Goal: Transaction & Acquisition: Purchase product/service

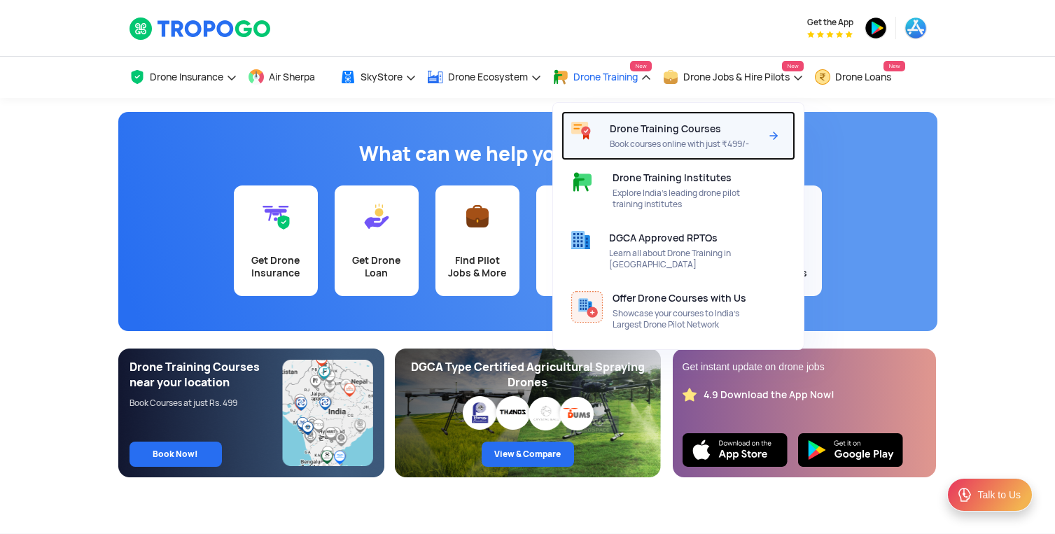
click at [650, 128] on span "Drone Training Courses" at bounding box center [665, 128] width 111 height 11
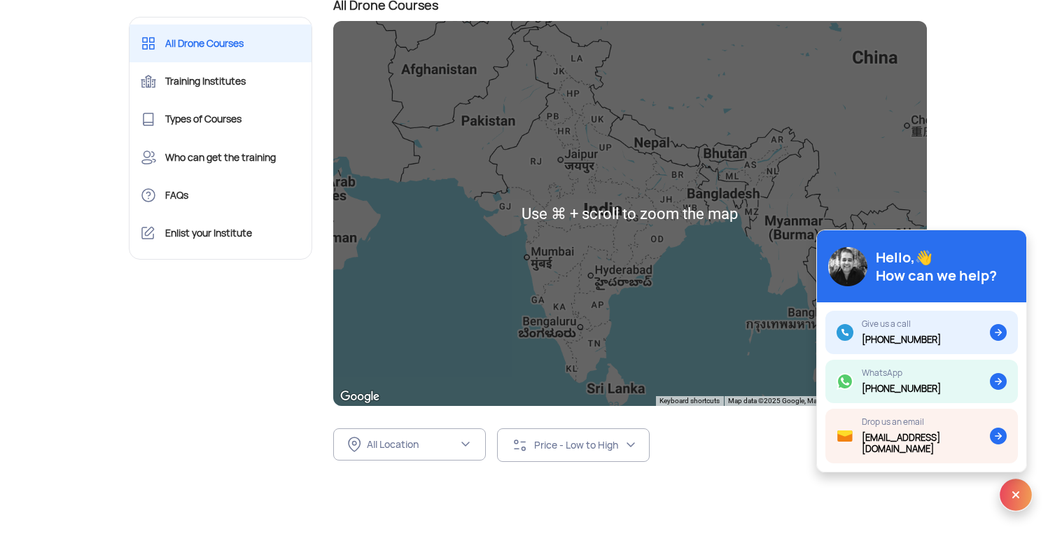
scroll to position [148, 0]
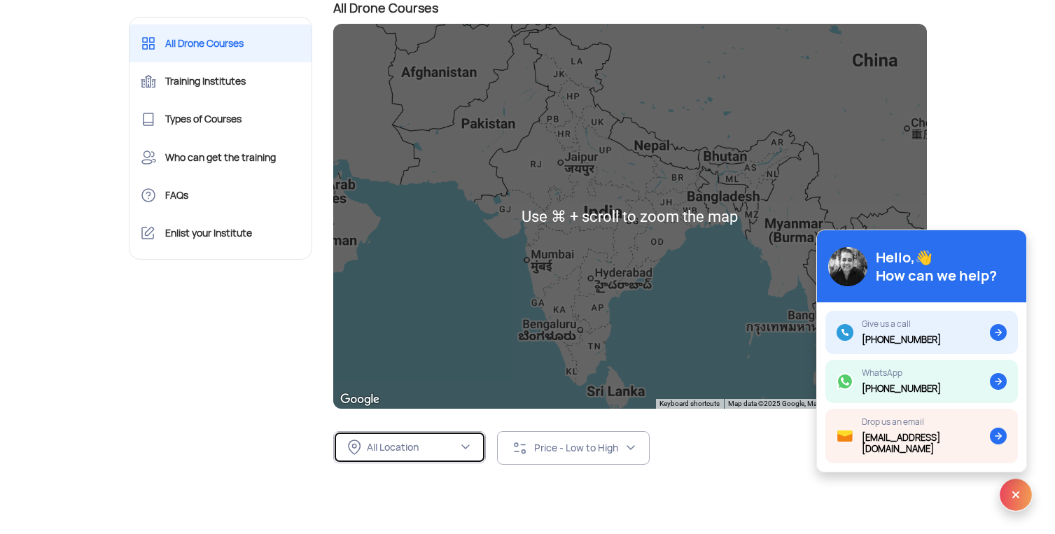
click at [450, 452] on div "All Location" at bounding box center [412, 447] width 91 height 13
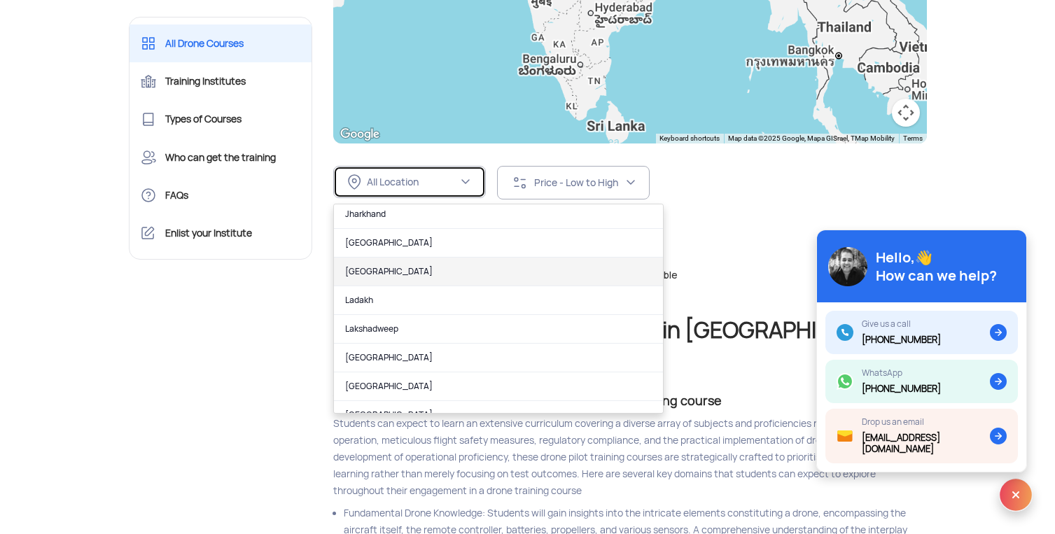
scroll to position [246, 0]
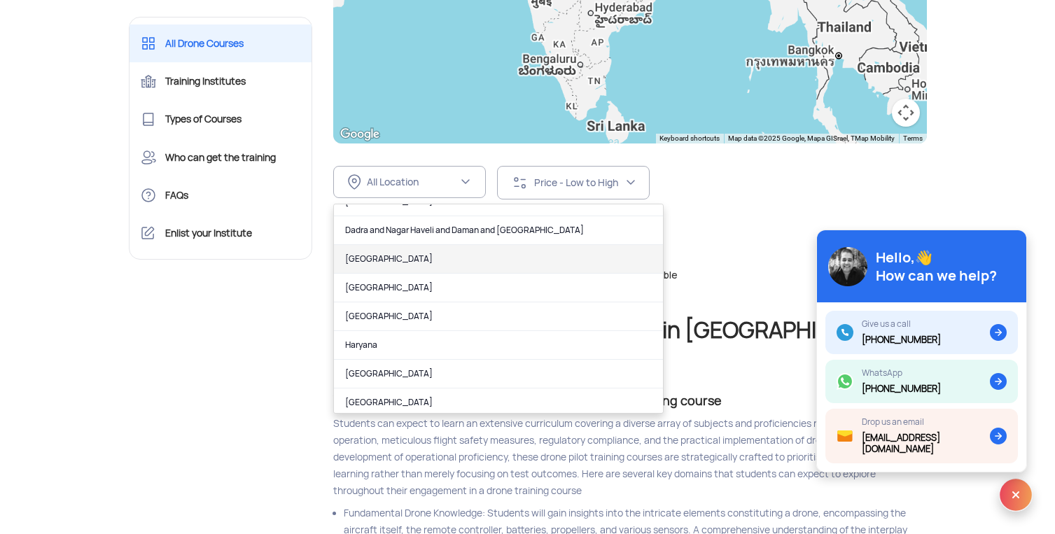
click at [401, 263] on link "[GEOGRAPHIC_DATA]" at bounding box center [498, 259] width 329 height 29
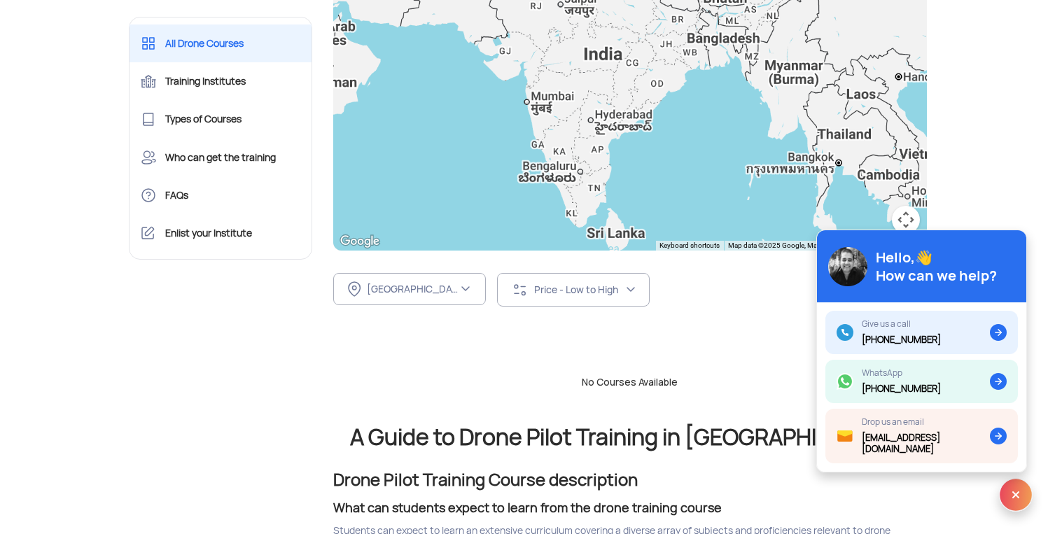
scroll to position [296, 0]
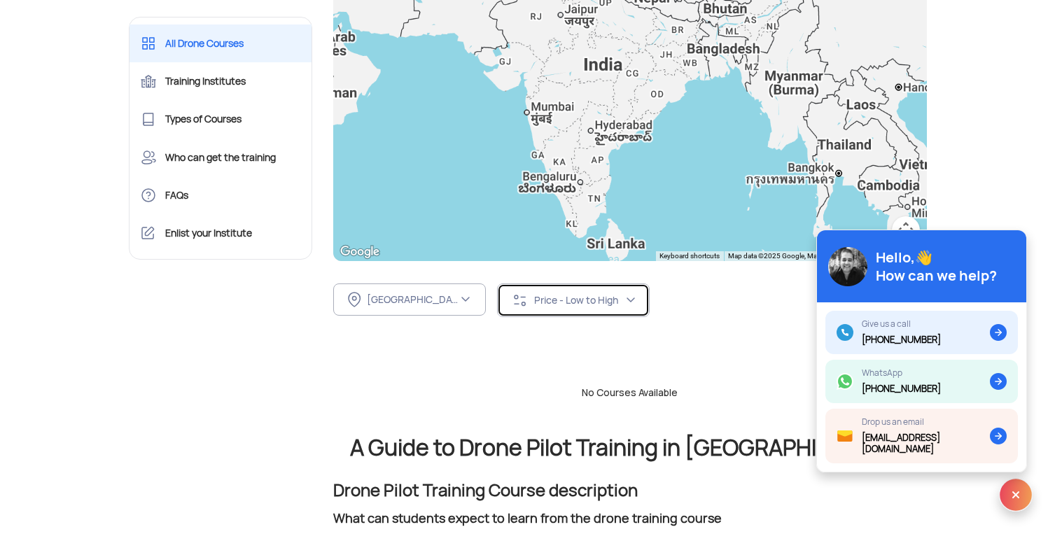
click at [563, 301] on div "Price - Low to High" at bounding box center [579, 300] width 91 height 13
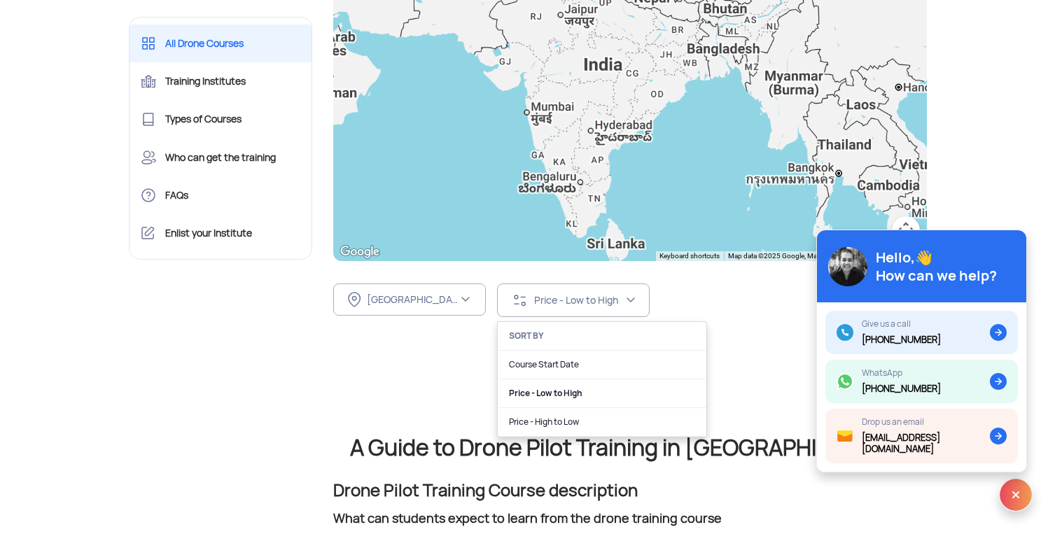
click at [552, 395] on link "Price - Low to High" at bounding box center [602, 393] width 209 height 29
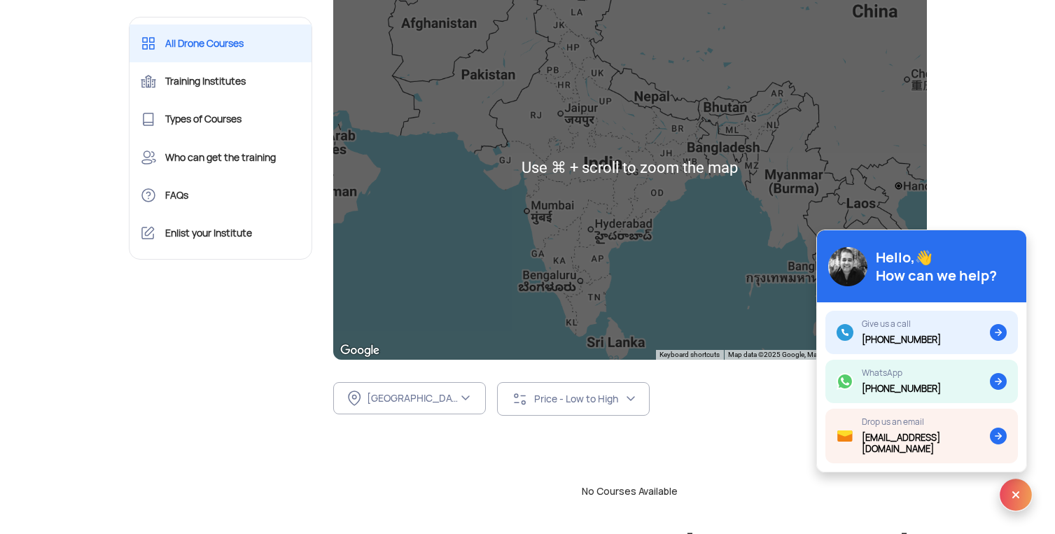
scroll to position [42, 0]
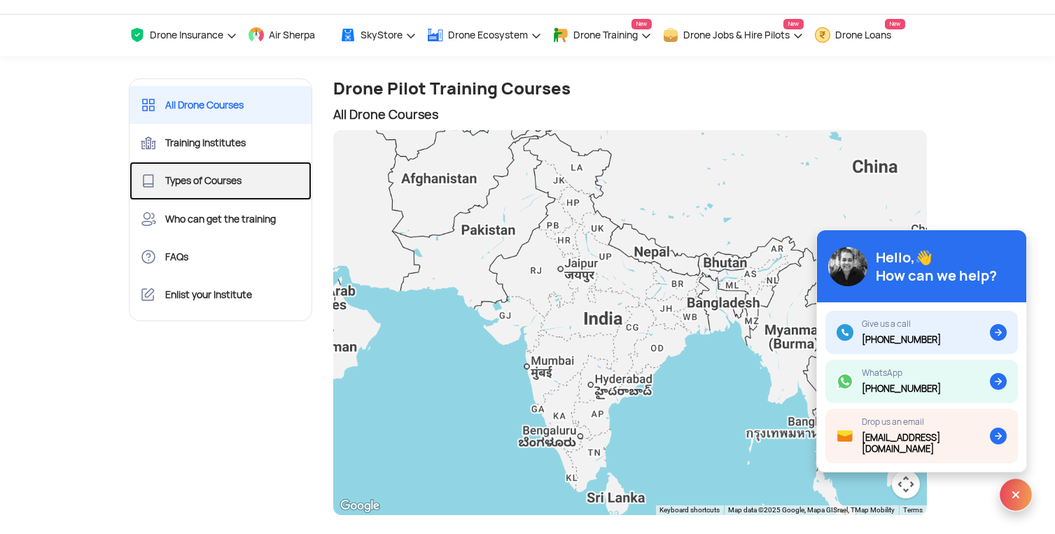
click at [239, 183] on link "Types of Courses" at bounding box center [221, 181] width 183 height 38
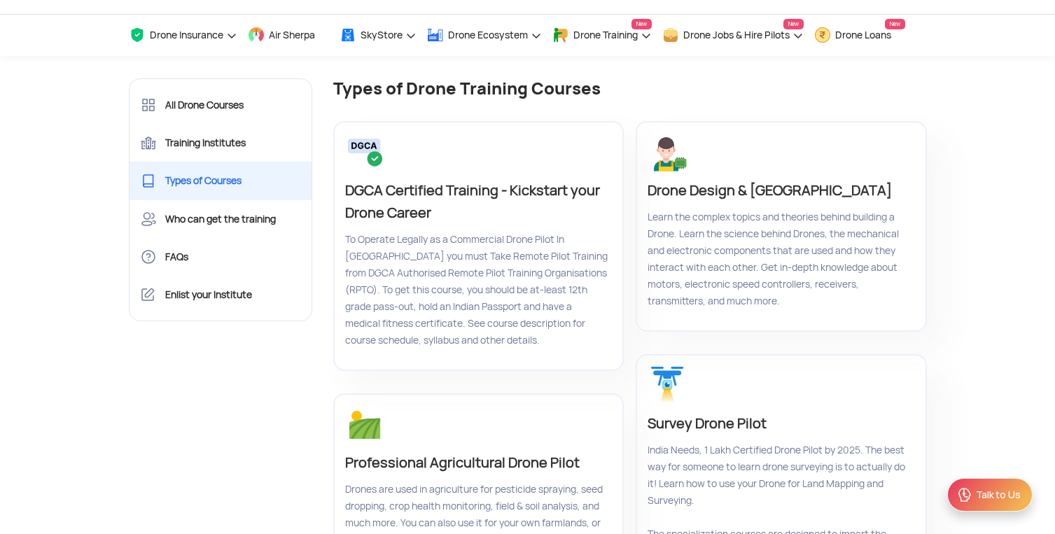
click at [492, 222] on p "DGCA Certified Training - Kickstart your Drone Career" at bounding box center [476, 201] width 263 height 45
click at [503, 190] on p "DGCA Certified Training - Kickstart your Drone Career" at bounding box center [476, 201] width 263 height 45
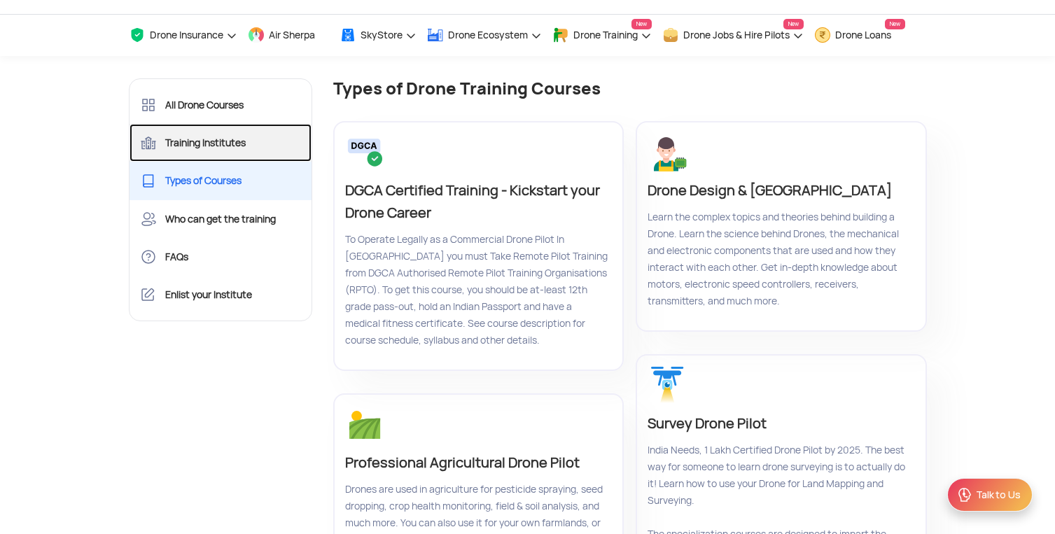
click at [219, 142] on link "Training Institutes" at bounding box center [221, 143] width 183 height 38
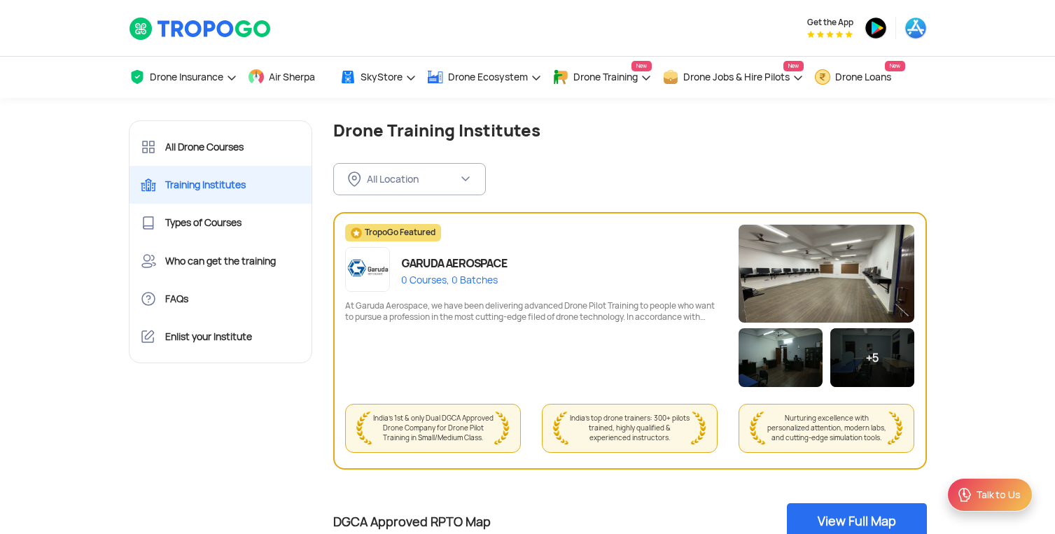
scroll to position [3, 0]
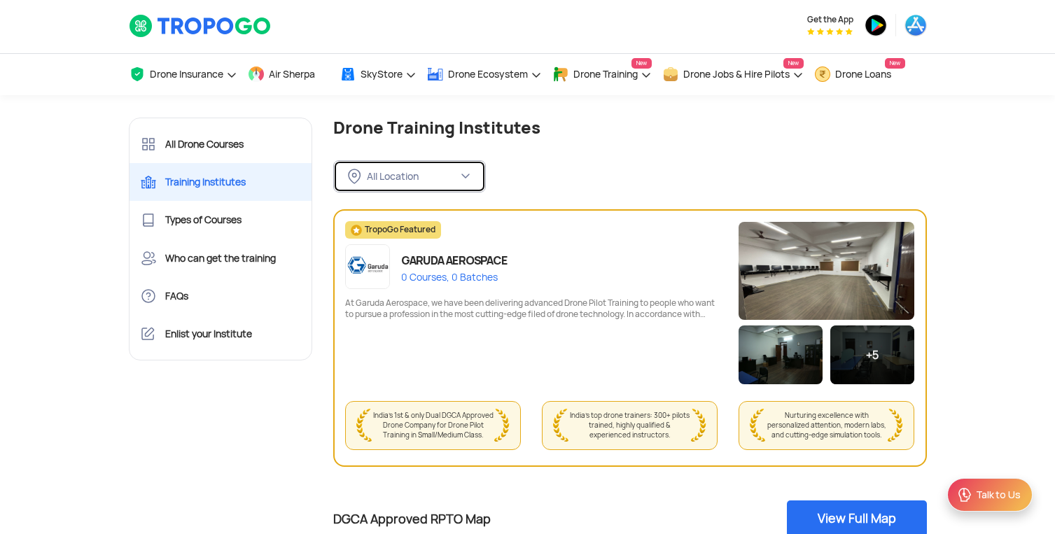
click at [361, 177] on div "All Location" at bounding box center [403, 176] width 110 height 15
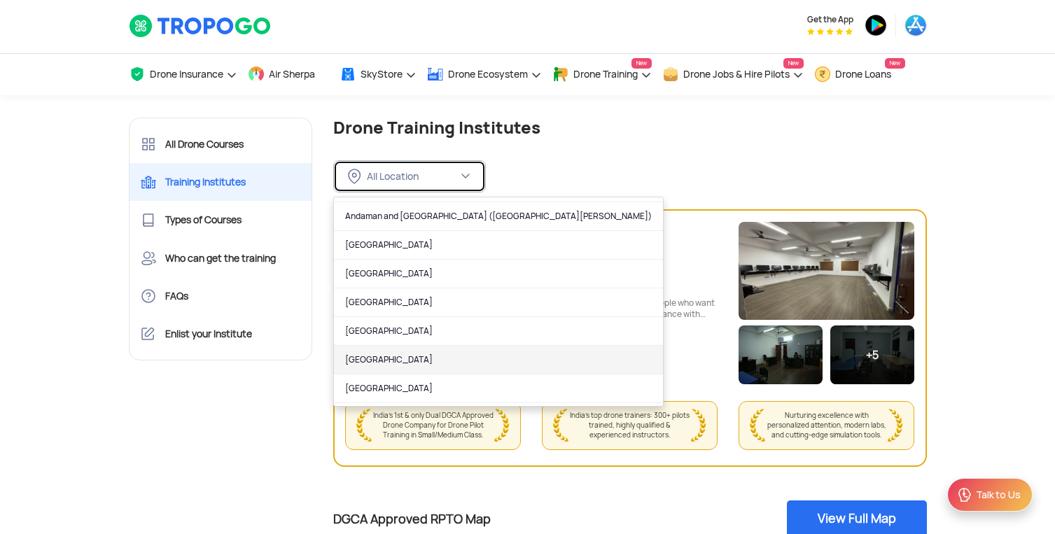
scroll to position [167, 0]
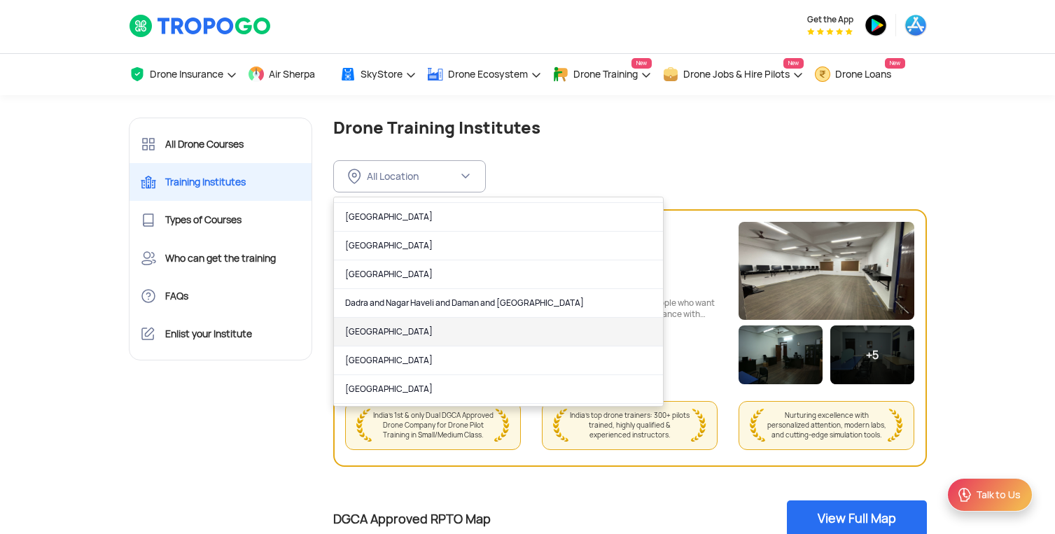
click at [401, 333] on link "[GEOGRAPHIC_DATA]" at bounding box center [498, 332] width 329 height 29
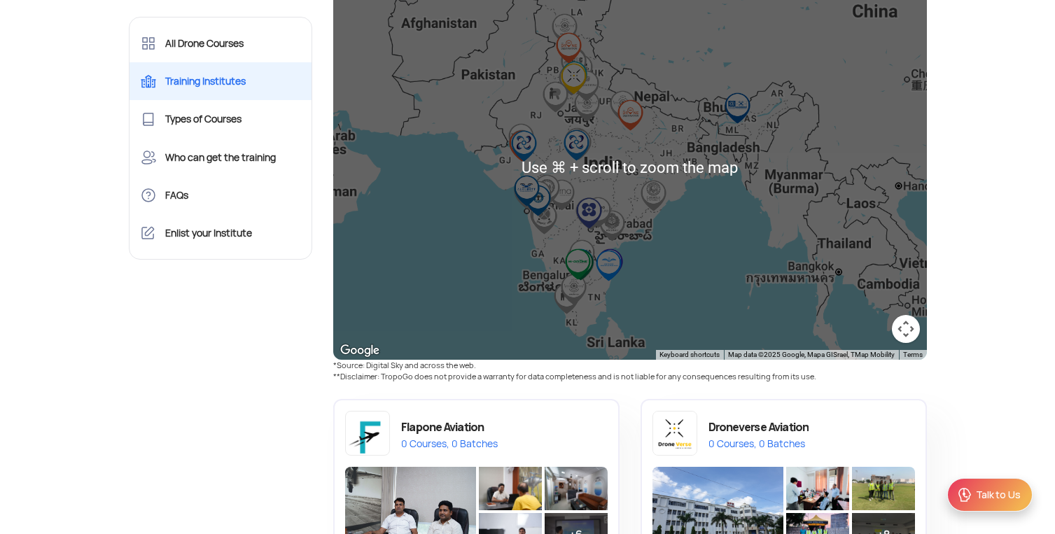
scroll to position [293, 0]
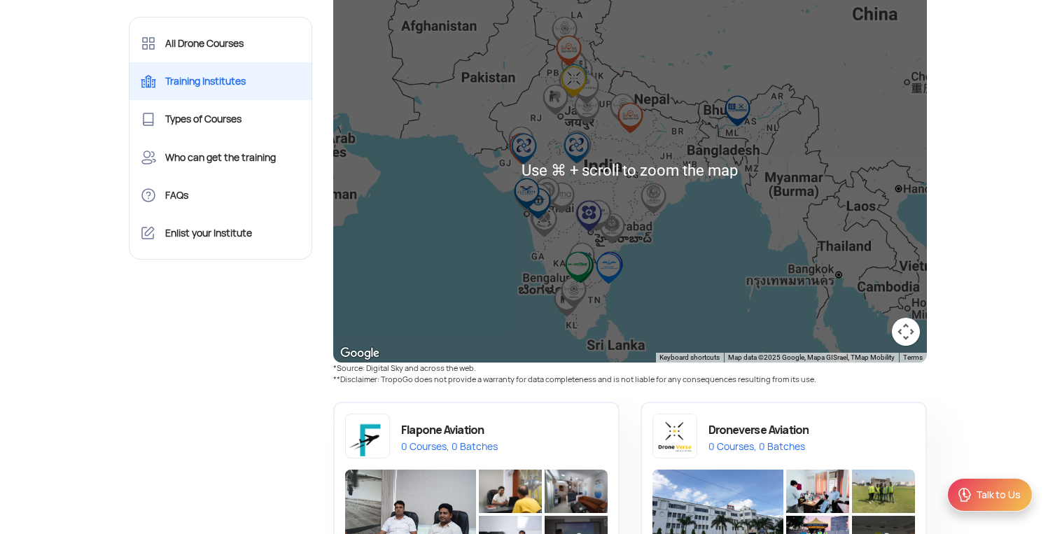
click at [907, 330] on button "Map camera controls" at bounding box center [906, 332] width 28 height 28
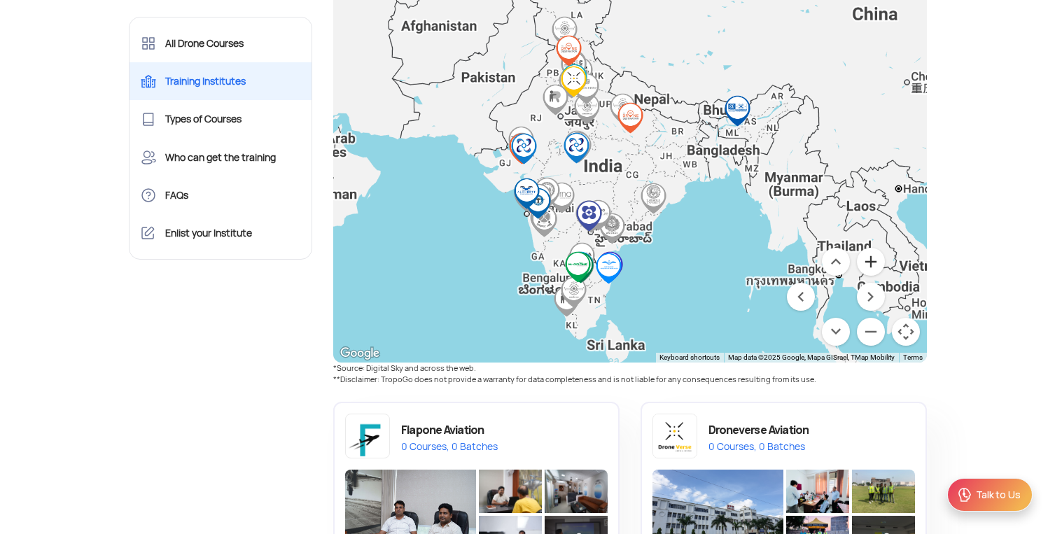
click at [869, 259] on button "Zoom in" at bounding box center [871, 262] width 28 height 28
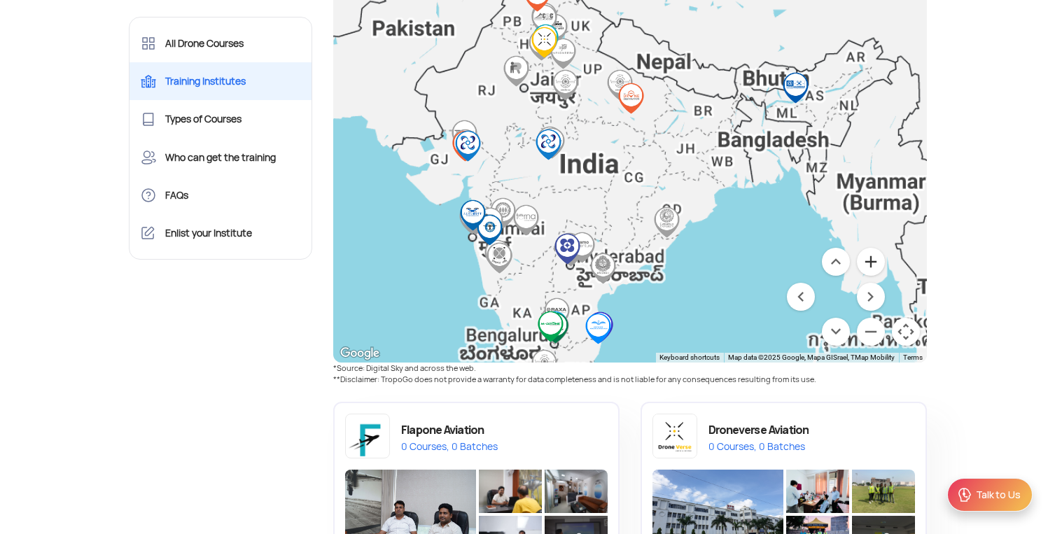
click at [869, 259] on button "Zoom in" at bounding box center [871, 262] width 28 height 28
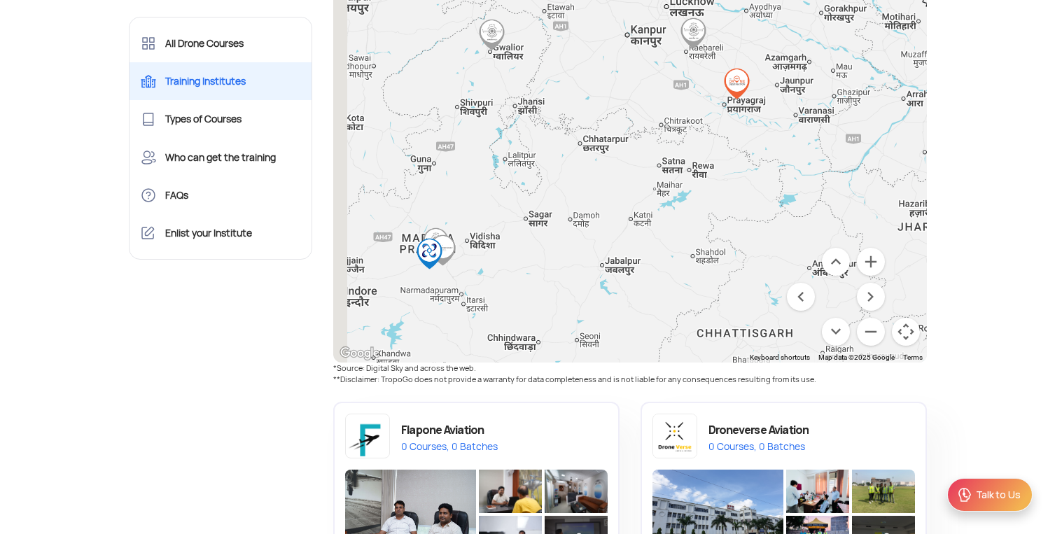
drag, startPoint x: 564, startPoint y: 218, endPoint x: 592, endPoint y: 252, distance: 44.3
click at [595, 255] on div at bounding box center [630, 170] width 594 height 385
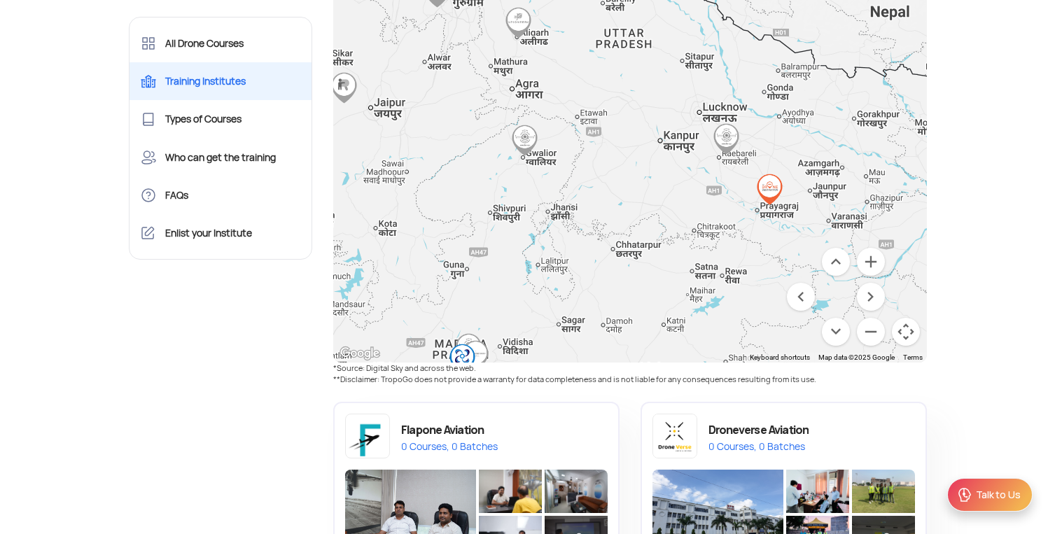
drag, startPoint x: 554, startPoint y: 159, endPoint x: 571, endPoint y: 225, distance: 68.4
click at [571, 225] on div at bounding box center [630, 170] width 594 height 385
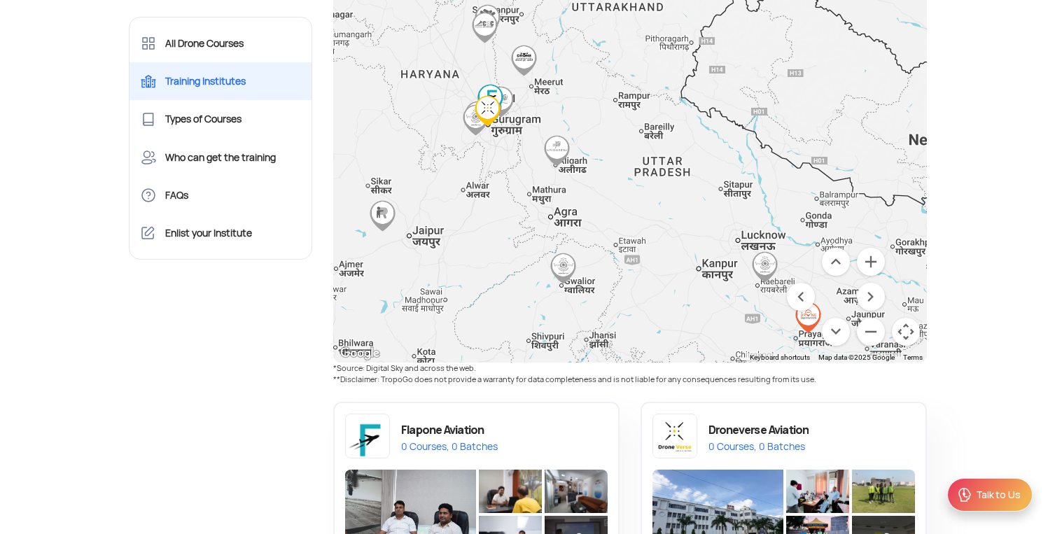
drag, startPoint x: 583, startPoint y: 172, endPoint x: 621, endPoint y: 286, distance: 119.5
click at [621, 286] on div at bounding box center [630, 170] width 594 height 385
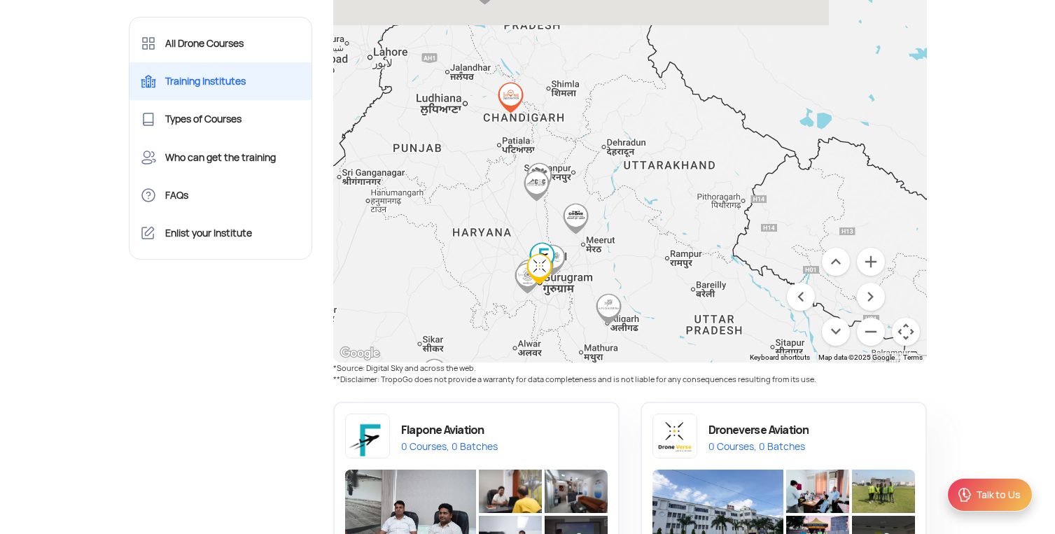
drag, startPoint x: 545, startPoint y: 266, endPoint x: 556, endPoint y: 295, distance: 31.2
click at [556, 295] on div at bounding box center [630, 170] width 594 height 385
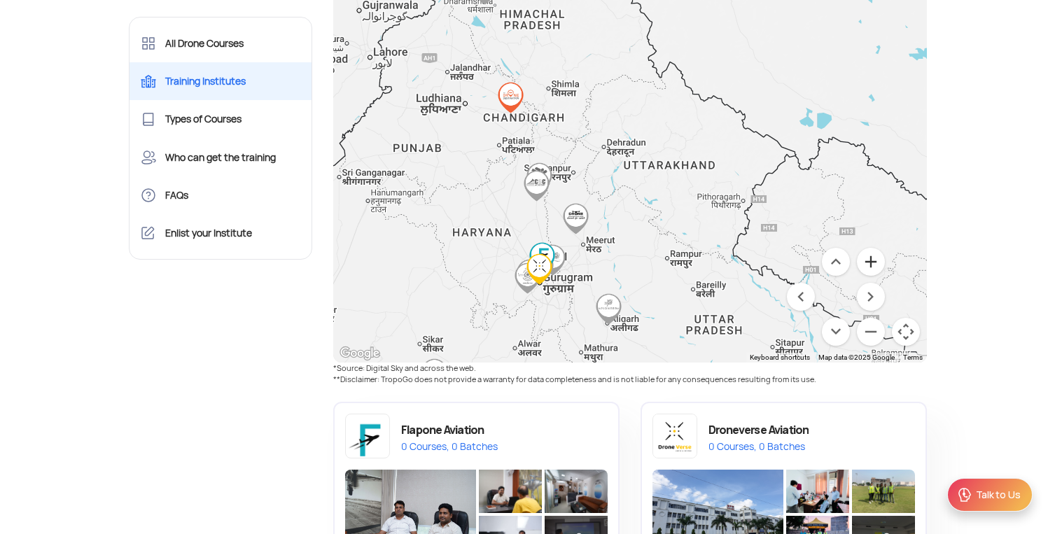
click at [865, 259] on button "Zoom in" at bounding box center [871, 262] width 28 height 28
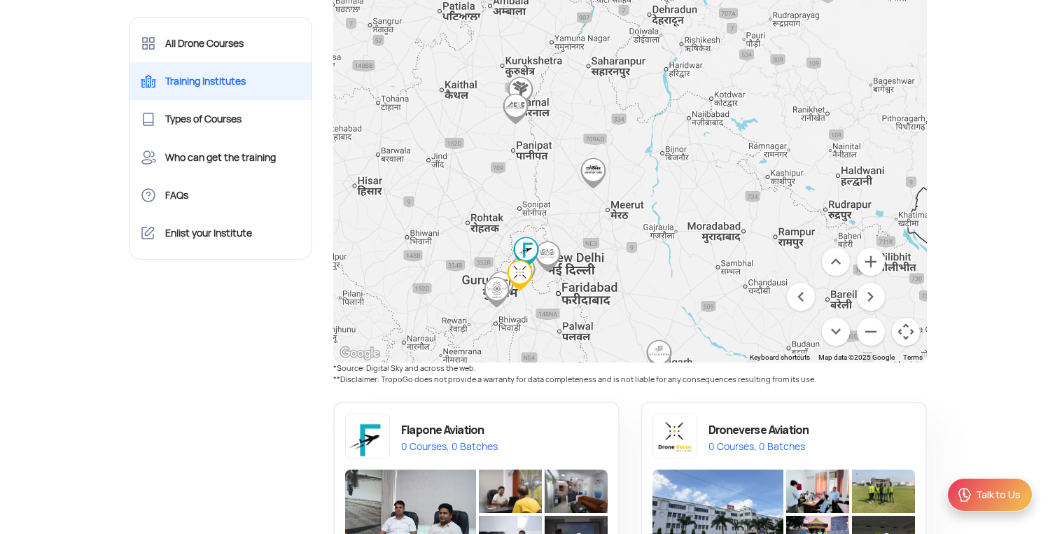
drag, startPoint x: 581, startPoint y: 189, endPoint x: 641, endPoint y: 95, distance: 112.1
click at [641, 96] on div at bounding box center [630, 170] width 594 height 385
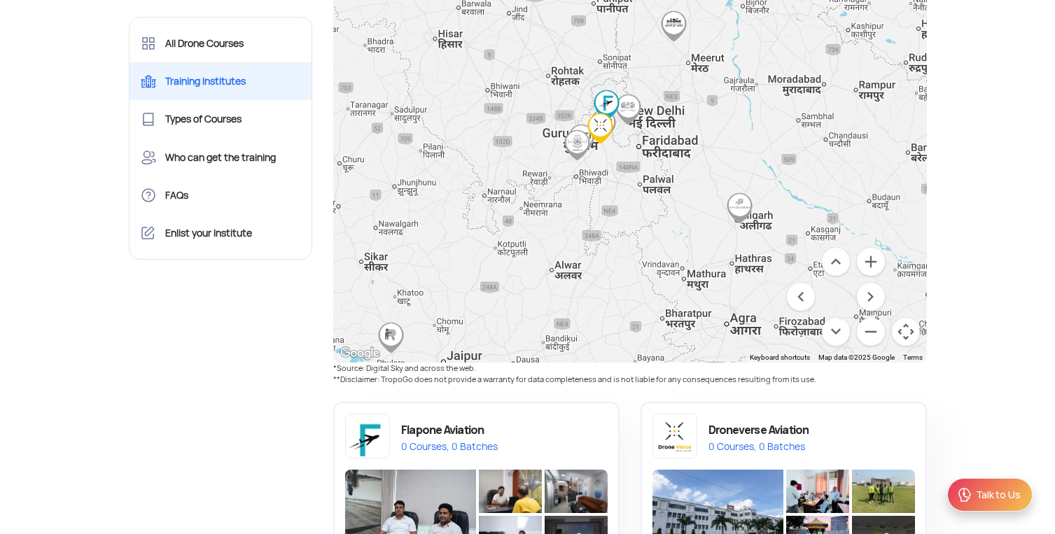
drag, startPoint x: 603, startPoint y: 301, endPoint x: 664, endPoint y: 176, distance: 139.3
click at [664, 176] on div at bounding box center [630, 170] width 594 height 385
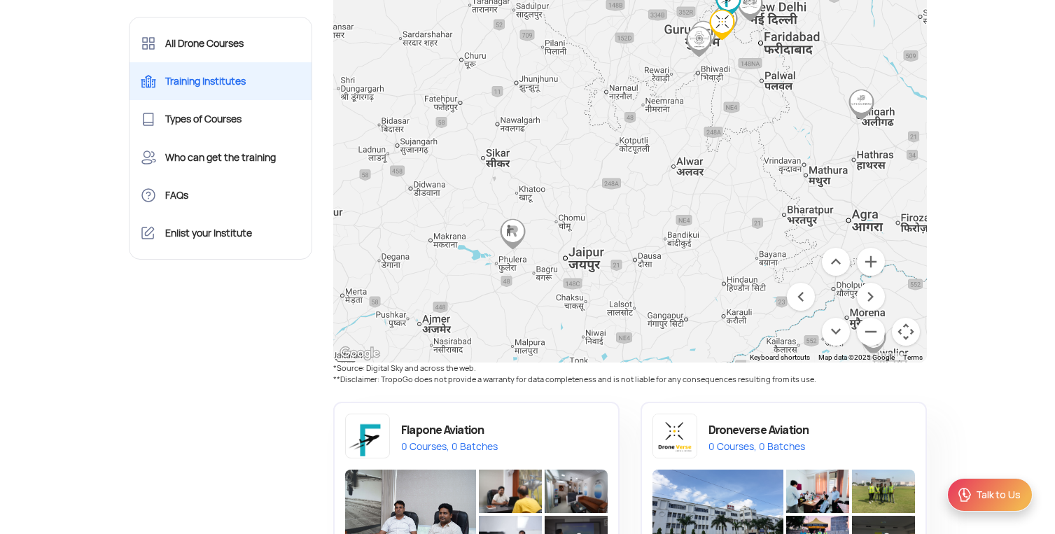
drag, startPoint x: 542, startPoint y: 249, endPoint x: 655, endPoint y: 140, distance: 156.4
click at [655, 140] on div at bounding box center [630, 170] width 594 height 385
click at [512, 234] on img "Woahage Aviation" at bounding box center [513, 234] width 32 height 32
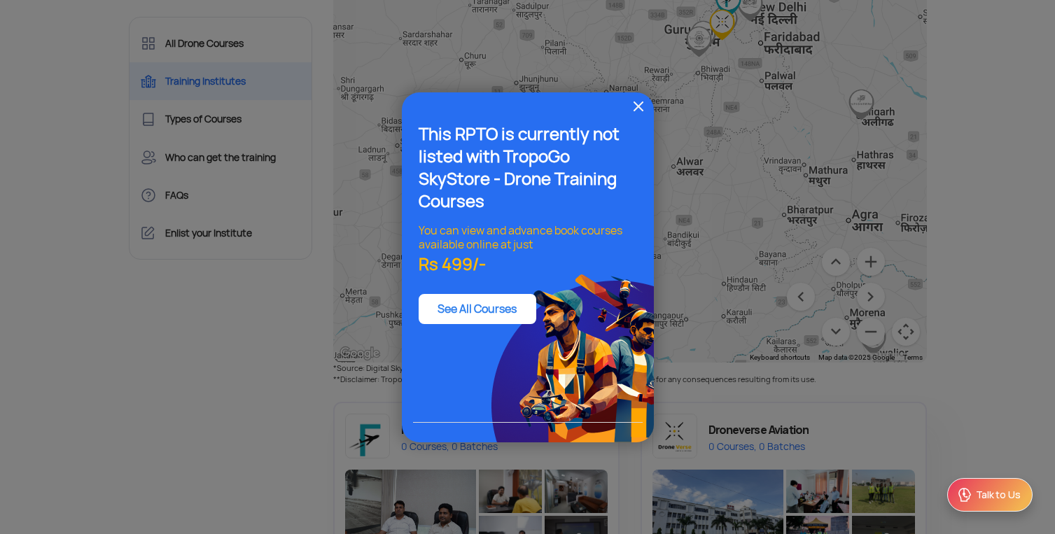
click at [643, 99] on img at bounding box center [638, 106] width 17 height 17
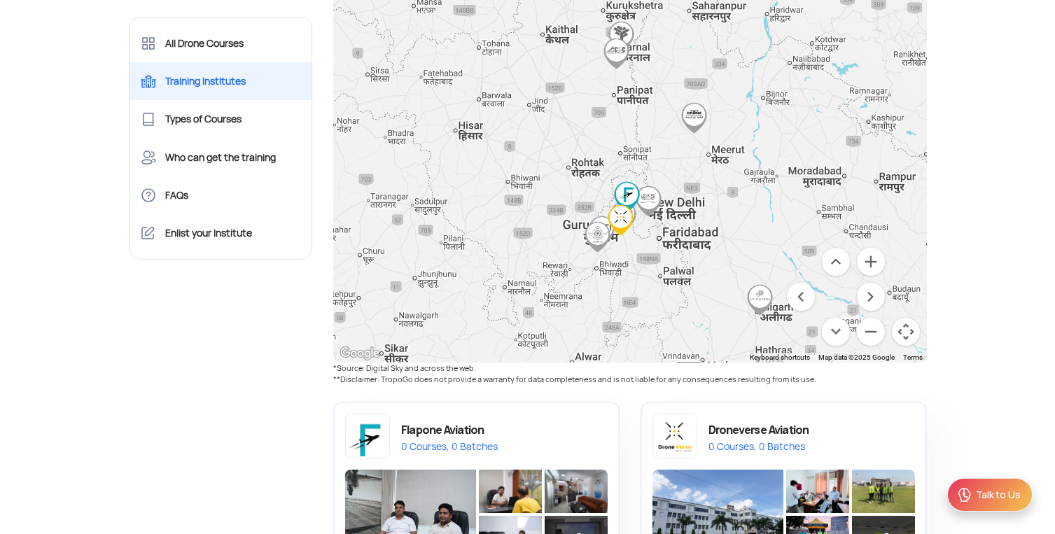
drag, startPoint x: 732, startPoint y: 191, endPoint x: 613, endPoint y: 382, distance: 224.5
click at [621, 385] on div "DGCA Approved RPTO Map View Full Map ← Move left → Move right ↑ Move up ↓ Move …" at bounding box center [630, 316] width 615 height 828
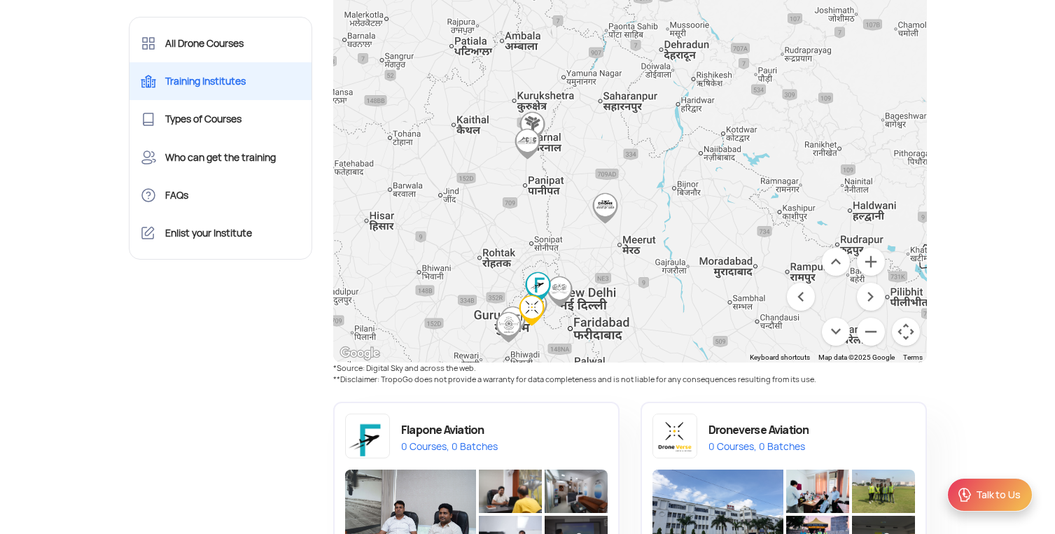
drag, startPoint x: 655, startPoint y: 249, endPoint x: 761, endPoint y: 123, distance: 164.5
click at [761, 123] on div at bounding box center [630, 170] width 594 height 385
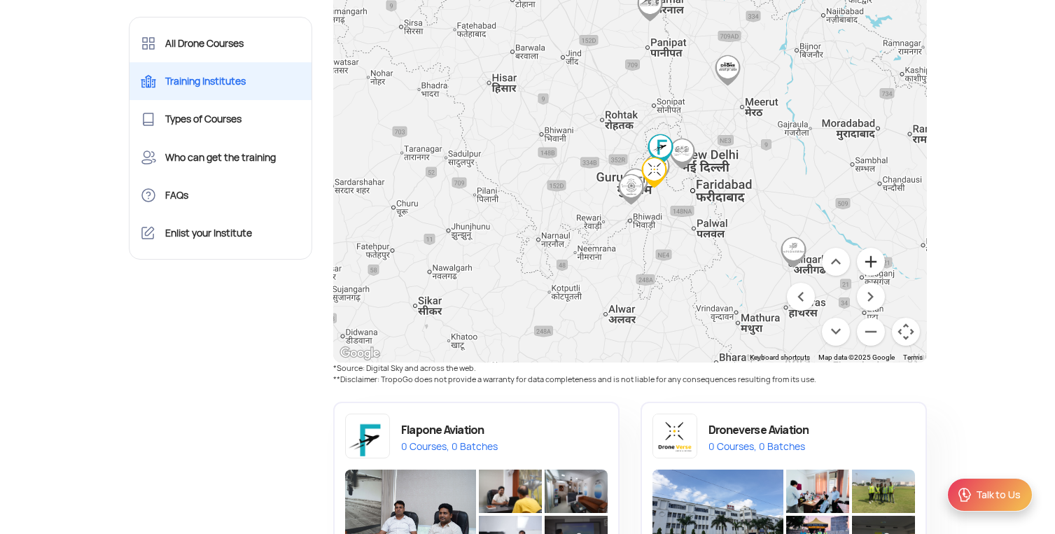
click at [868, 258] on button "Zoom in" at bounding box center [871, 262] width 28 height 28
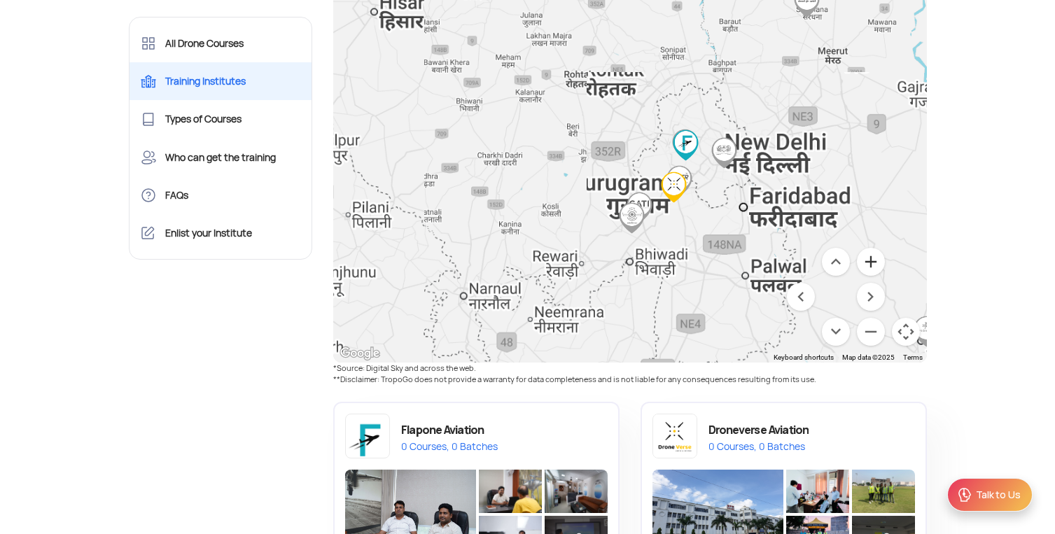
click at [867, 258] on button "Zoom in" at bounding box center [871, 262] width 28 height 28
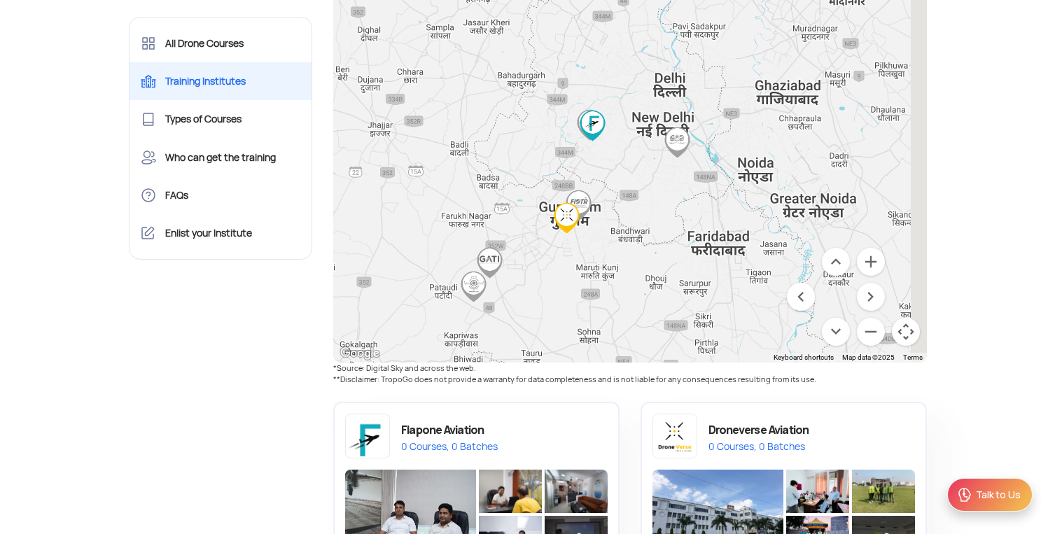
drag, startPoint x: 837, startPoint y: 188, endPoint x: 675, endPoint y: 179, distance: 162.6
click at [675, 179] on div at bounding box center [630, 170] width 594 height 385
click at [860, 260] on button "Zoom in" at bounding box center [871, 262] width 28 height 28
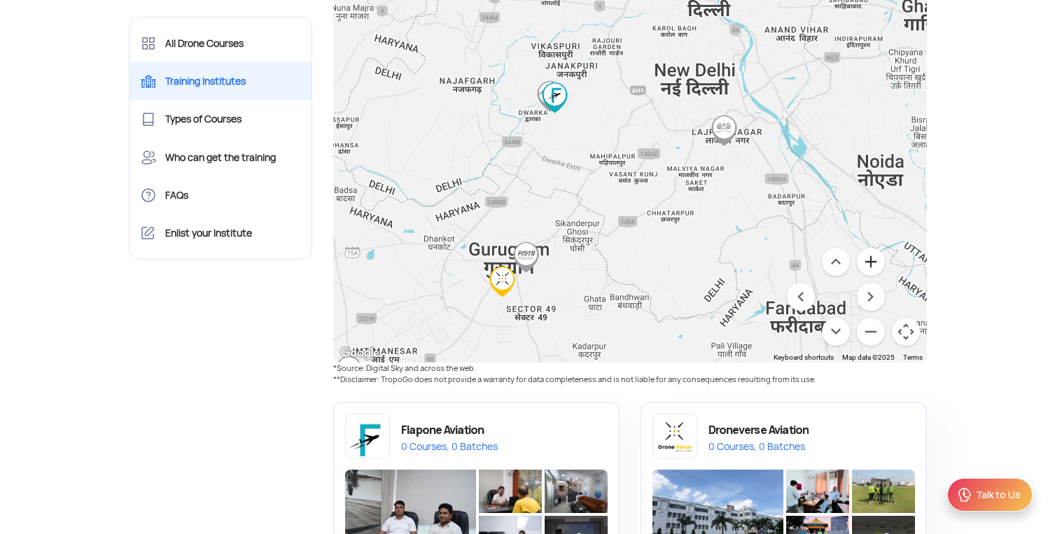
click at [861, 260] on button "Zoom in" at bounding box center [871, 262] width 28 height 28
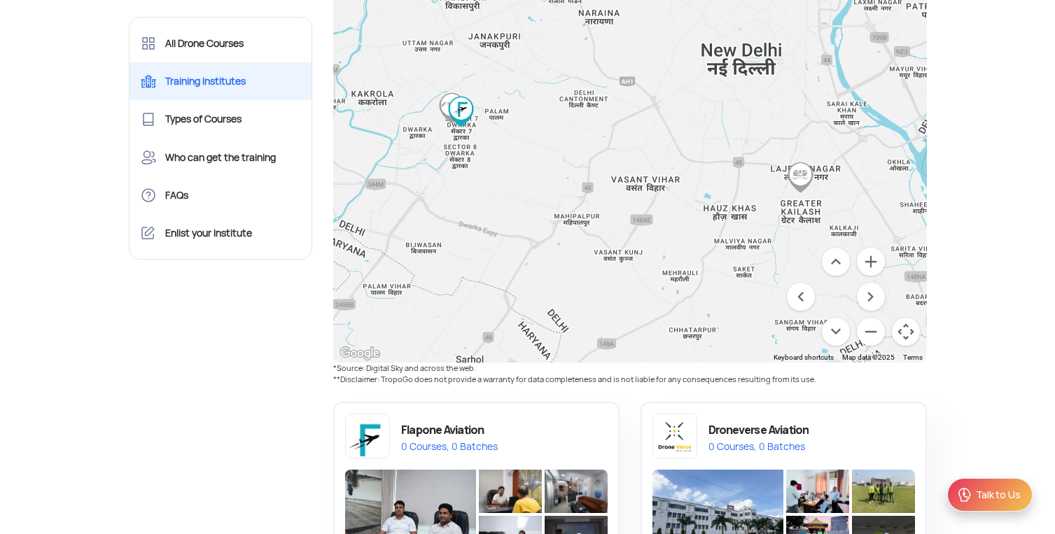
drag, startPoint x: 641, startPoint y: 108, endPoint x: 624, endPoint y: 199, distance: 92.7
click at [624, 199] on div at bounding box center [630, 170] width 594 height 385
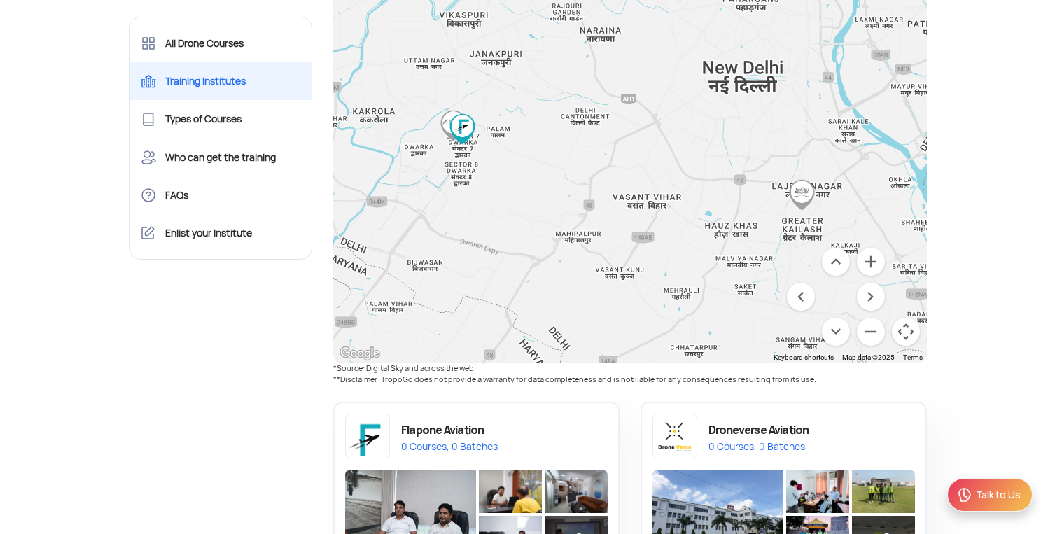
click at [800, 195] on img "Ganpati Aviation Solutions" at bounding box center [802, 195] width 32 height 32
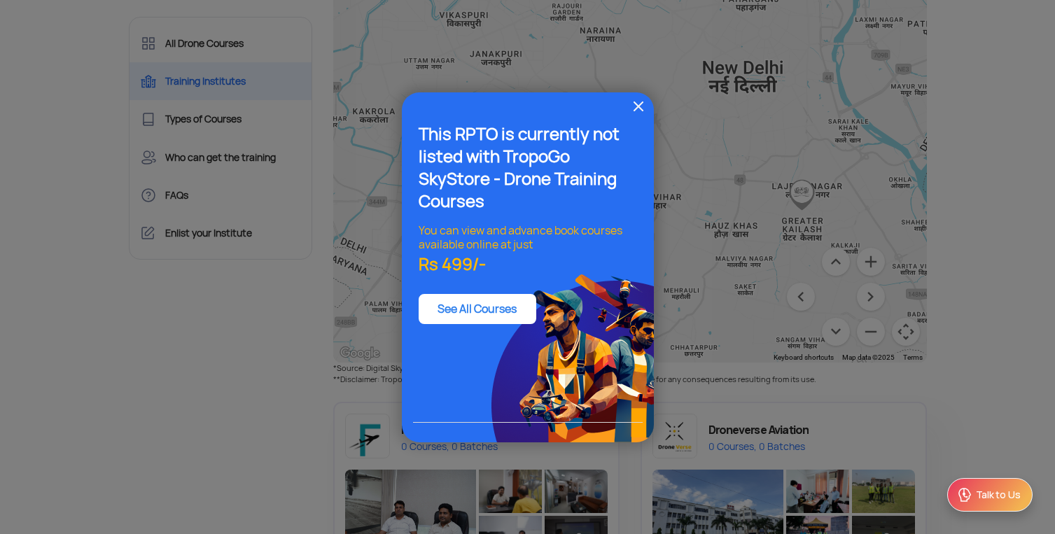
click at [636, 109] on img at bounding box center [638, 106] width 17 height 17
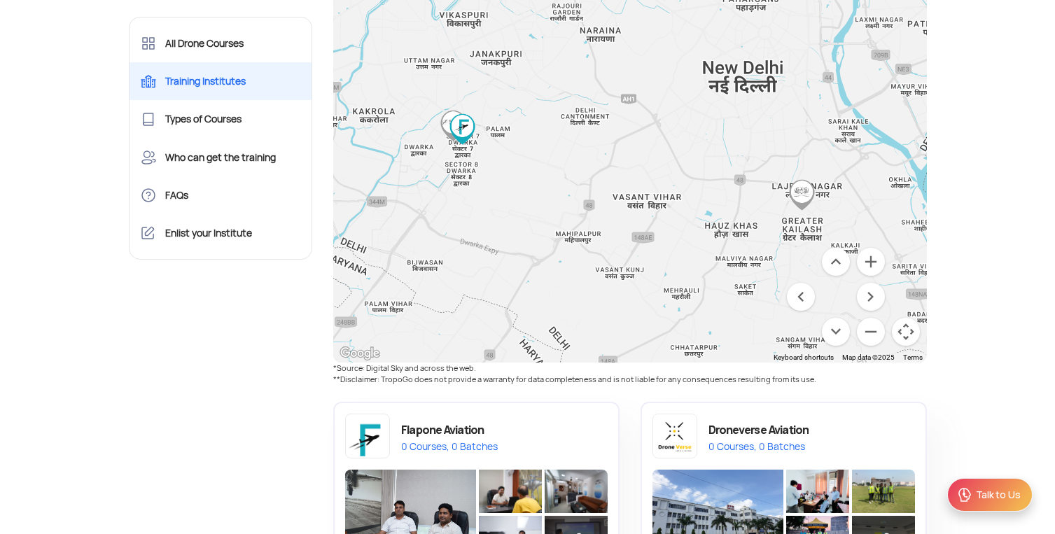
click at [803, 205] on img "Ganpati Aviation Solutions" at bounding box center [802, 195] width 32 height 32
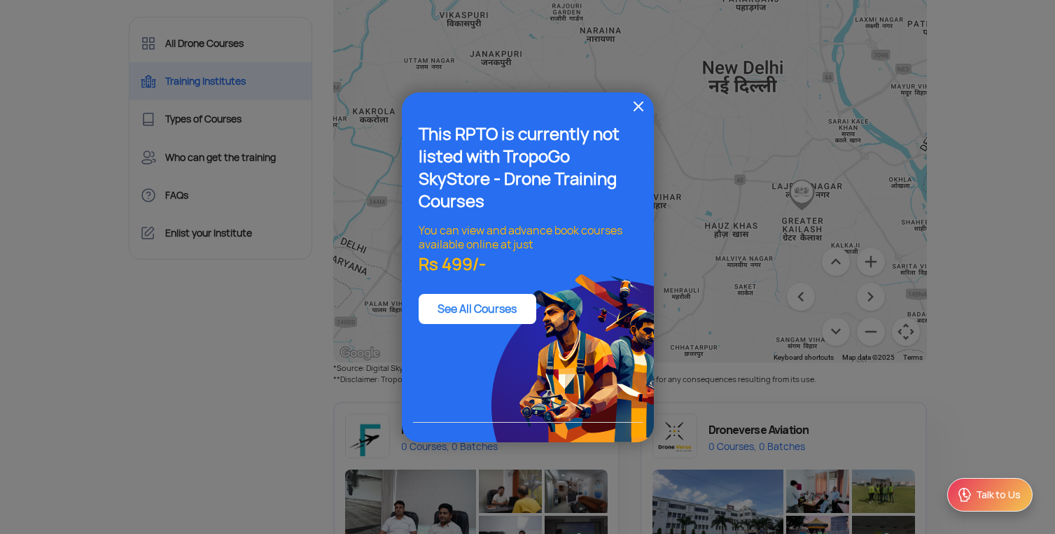
click at [472, 300] on div "See All Courses" at bounding box center [478, 309] width 118 height 30
click at [484, 307] on link "See All Courses" at bounding box center [477, 309] width 79 height 15
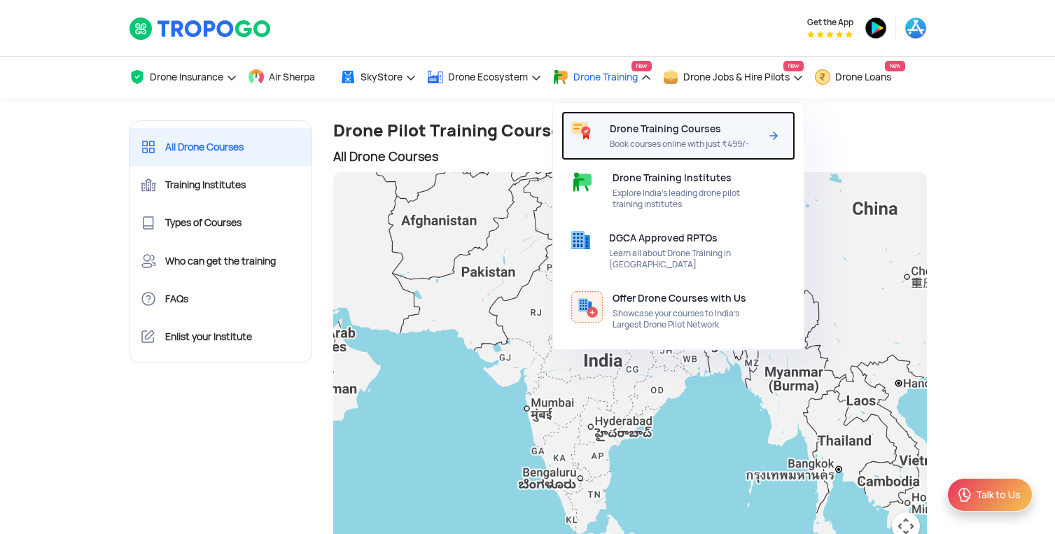
click at [671, 127] on span "Drone Training Courses" at bounding box center [665, 128] width 111 height 11
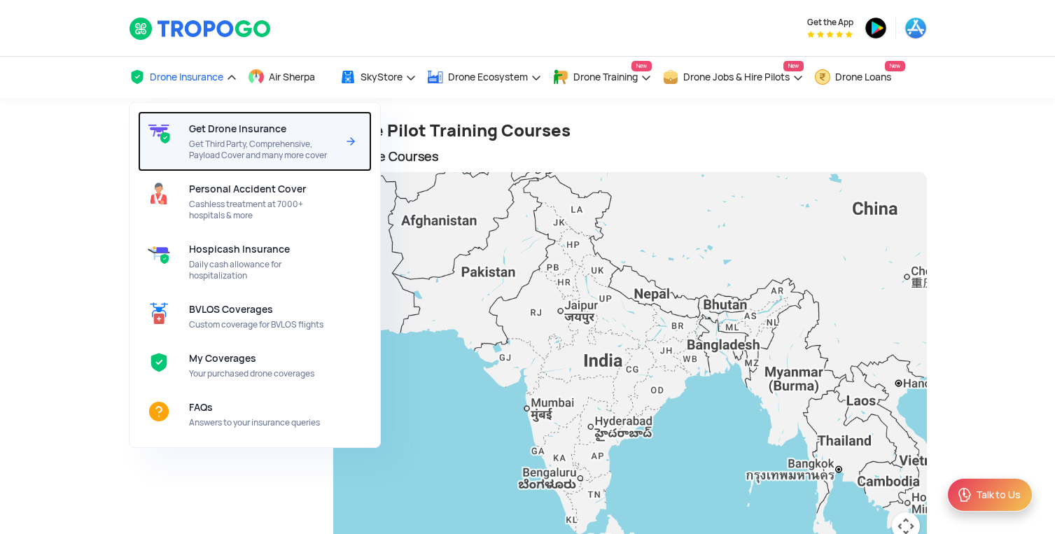
click at [255, 132] on span "Get Drone Insurance" at bounding box center [237, 128] width 97 height 11
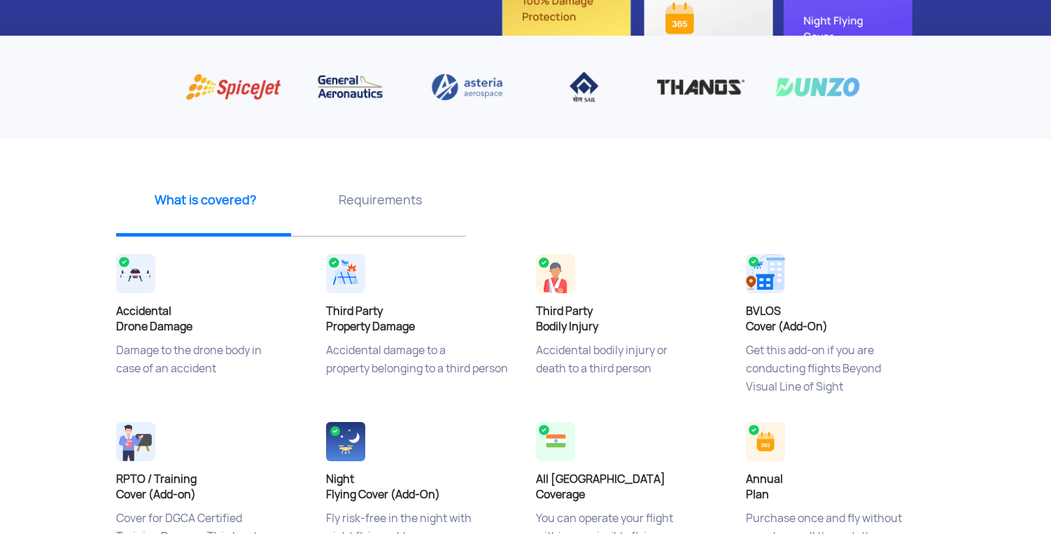
scroll to position [347, 0]
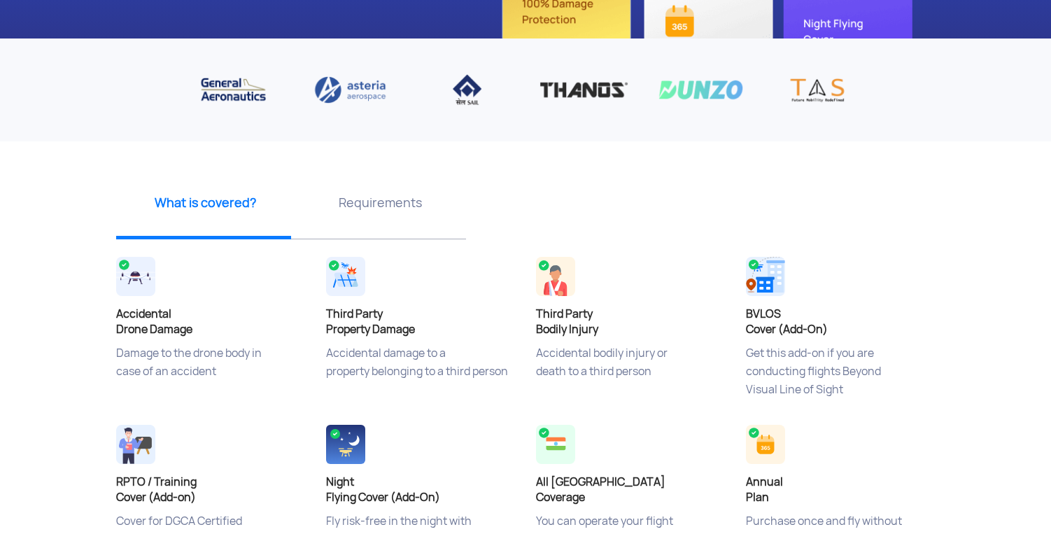
click at [403, 204] on p "Requirements" at bounding box center [380, 203] width 165 height 18
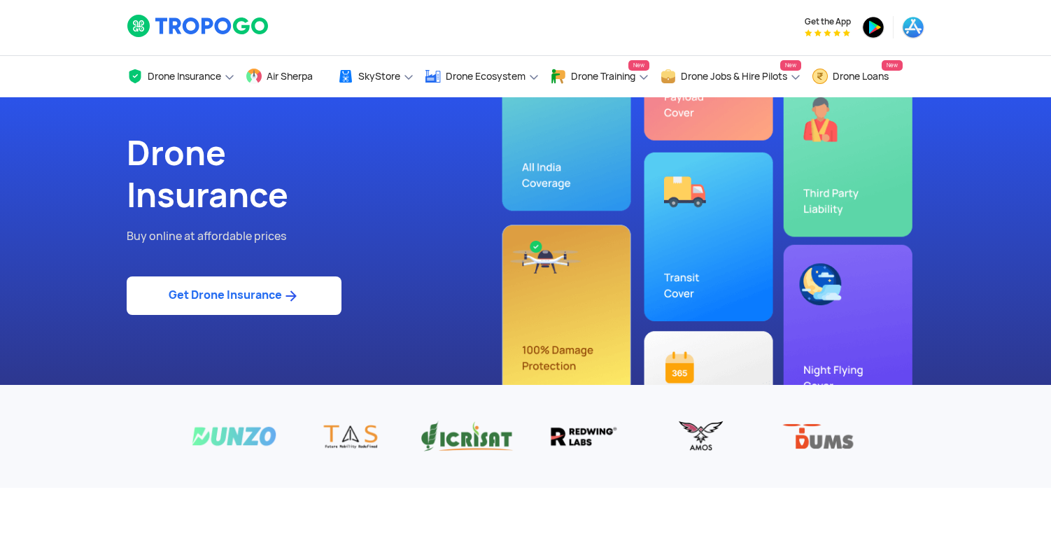
scroll to position [0, 0]
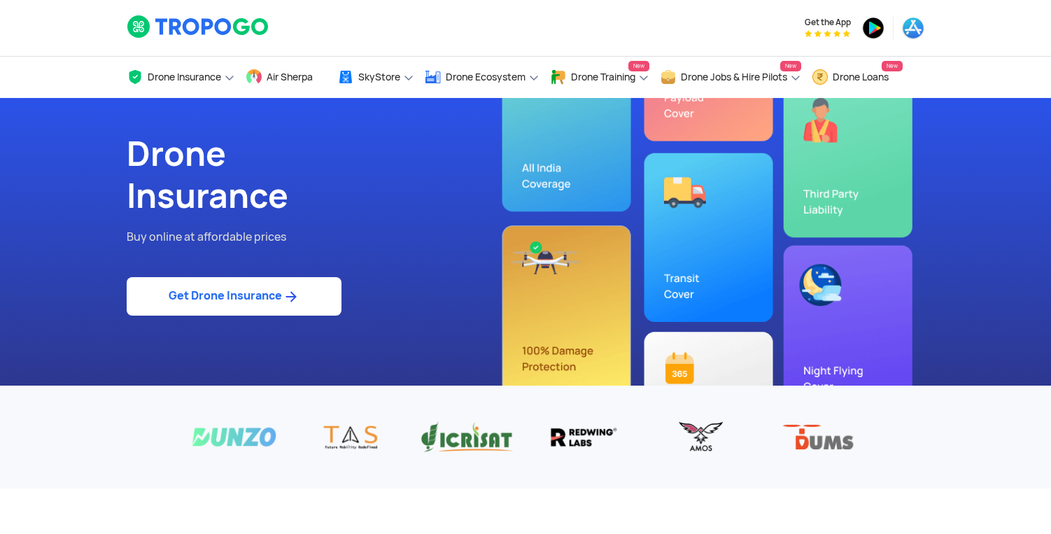
click at [245, 300] on link "Get Drone Insurance" at bounding box center [234, 296] width 215 height 39
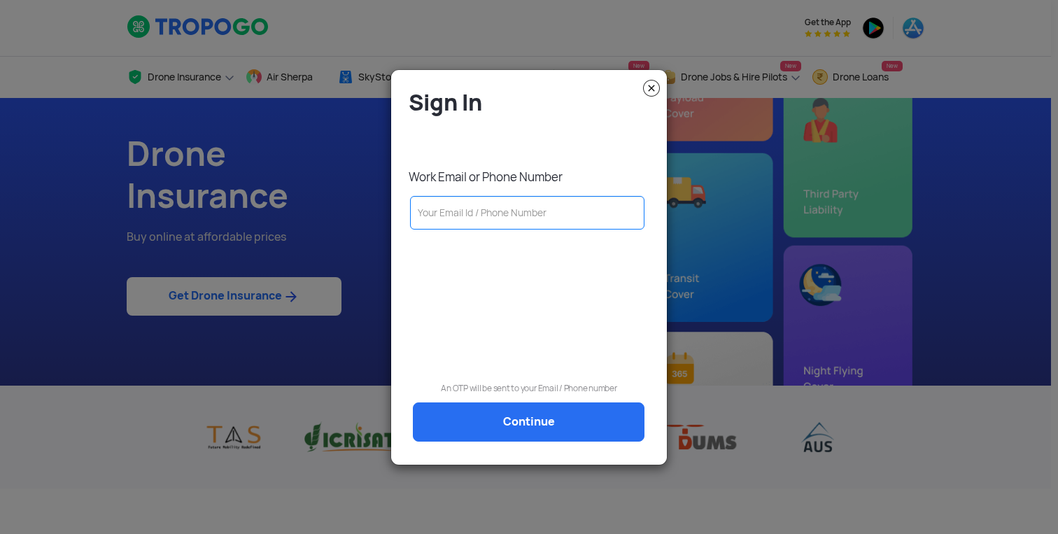
click at [504, 212] on input "text" at bounding box center [527, 213] width 235 height 34
click at [649, 88] on img at bounding box center [651, 88] width 17 height 17
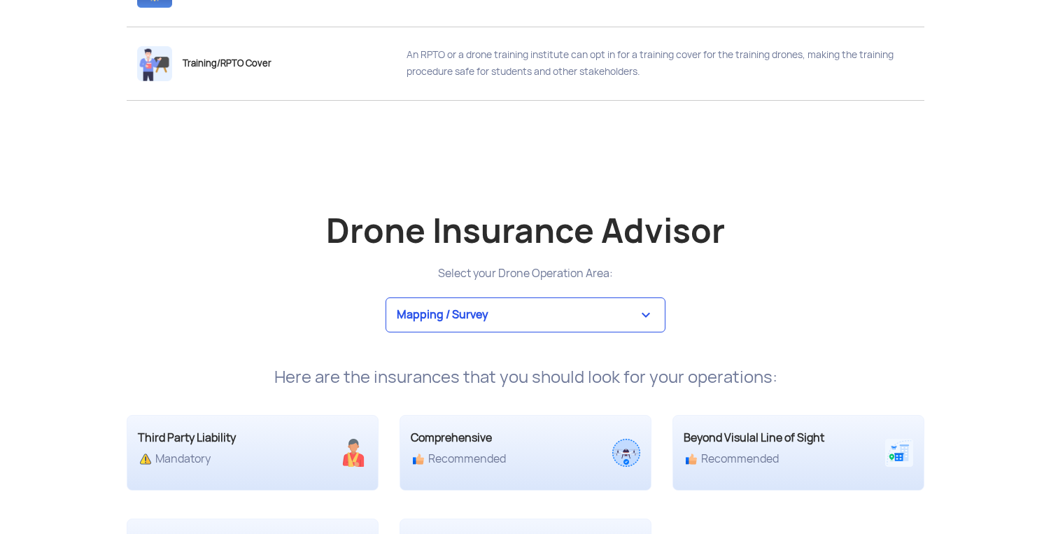
scroll to position [2608, 0]
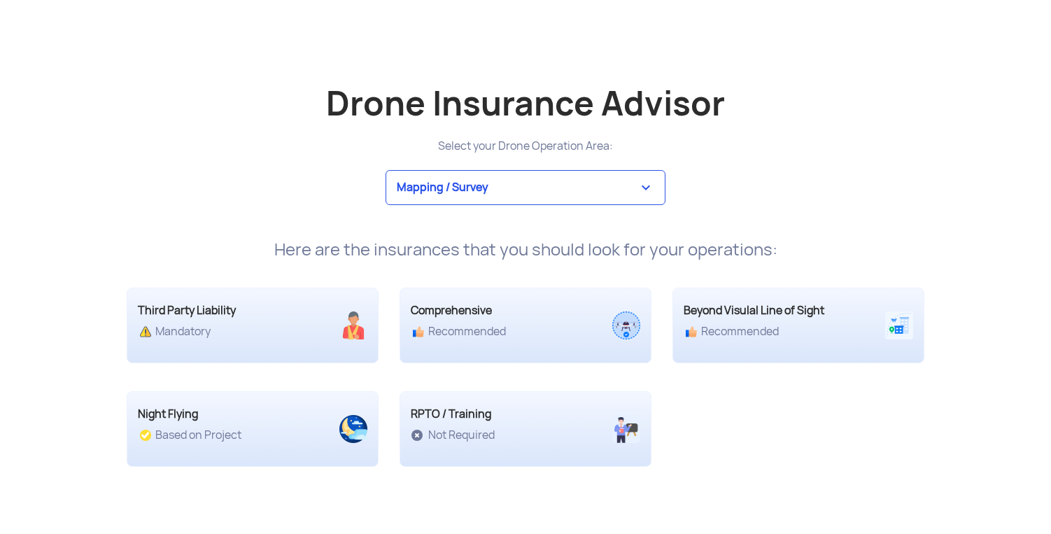
click at [602, 183] on select "Mapping / Survey Event Photography Agriculture Recreational Emergency / Police …" at bounding box center [526, 187] width 280 height 35
click at [386, 170] on select "Mapping / Survey Event Photography Agriculture Recreational Emergency / Police …" at bounding box center [526, 187] width 280 height 35
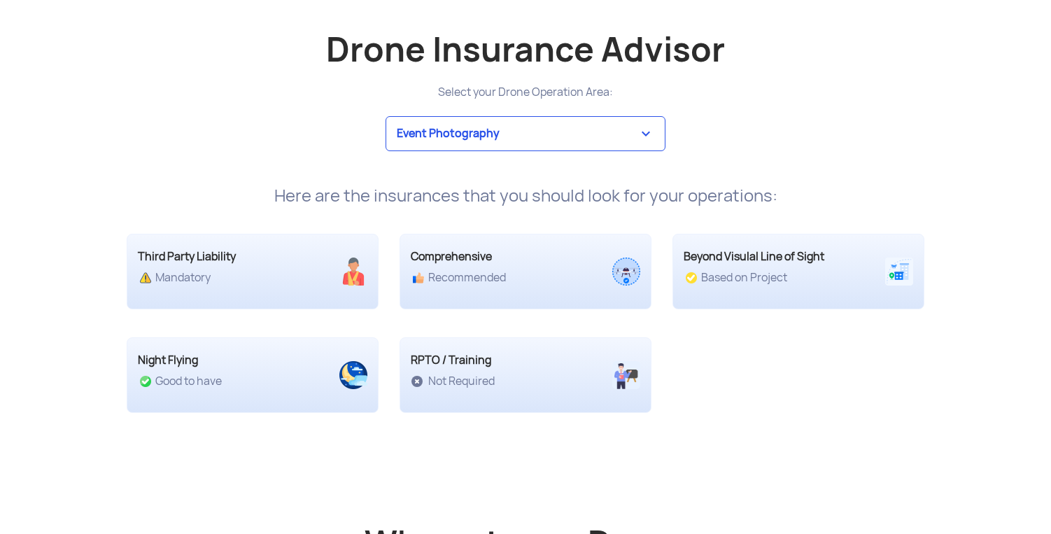
scroll to position [2640, 0]
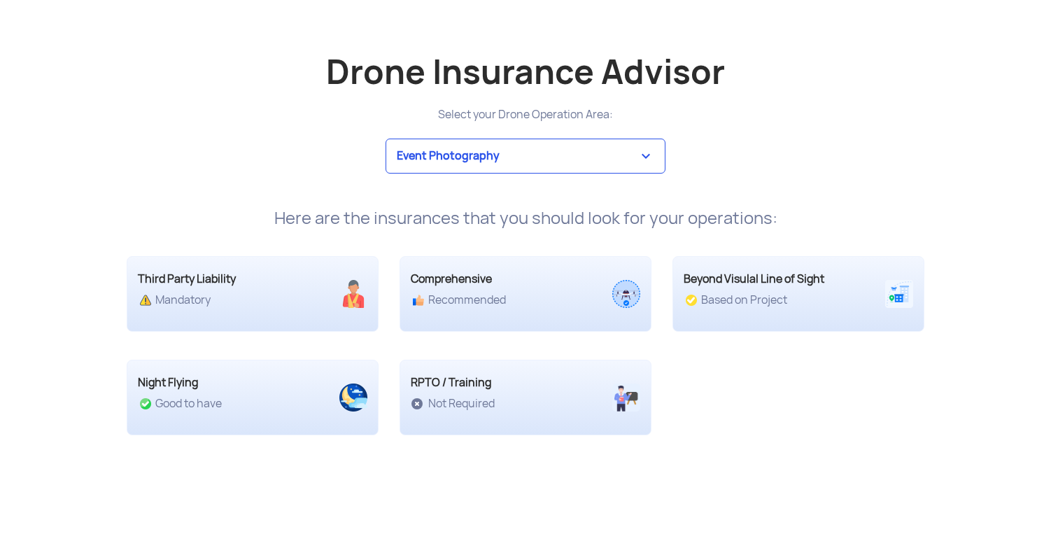
click at [207, 295] on div "Mandatory" at bounding box center [221, 300] width 167 height 14
click at [488, 156] on select "Mapping / Survey Event Photography Agriculture Recreational Emergency / Police …" at bounding box center [526, 156] width 280 height 35
click at [386, 139] on select "Mapping / Survey Event Photography Agriculture Recreational Emergency / Police …" at bounding box center [526, 156] width 280 height 35
click at [469, 151] on select "Mapping / Survey Event Photography Agriculture Recreational Emergency / Police …" at bounding box center [526, 156] width 280 height 35
click at [386, 139] on select "Mapping / Survey Event Photography Agriculture Recreational Emergency / Police …" at bounding box center [526, 156] width 280 height 35
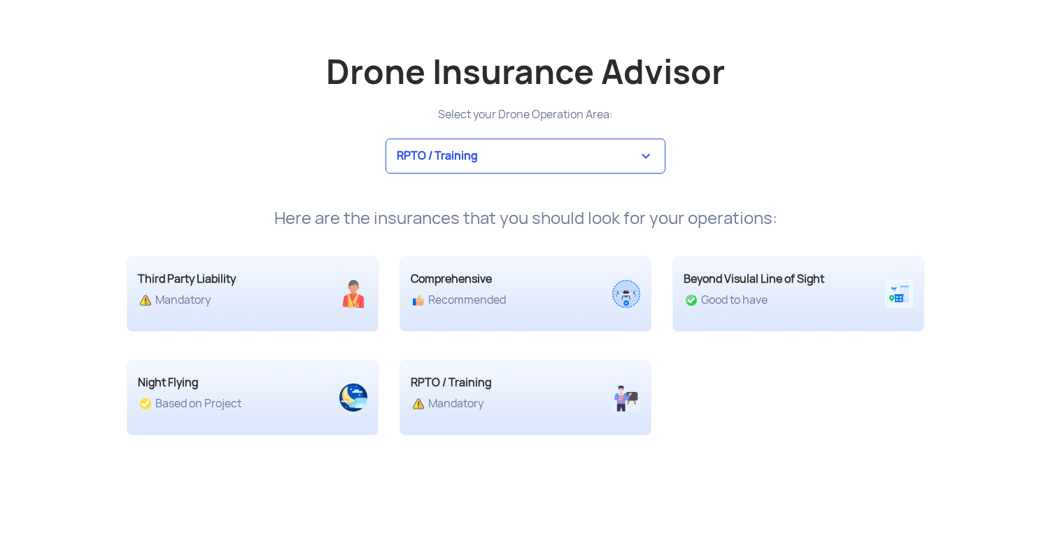
click at [470, 175] on div "Drone Insurance Advisor Select your Drone Operation Area: Mapping / Survey Even…" at bounding box center [525, 134] width 819 height 188
click at [477, 154] on select "Mapping / Survey Event Photography Agriculture Recreational Emergency / Police …" at bounding box center [526, 156] width 280 height 35
select select "2"
click at [386, 139] on select "Mapping / Survey Event Photography Agriculture Recreational Emergency / Police …" at bounding box center [526, 156] width 280 height 35
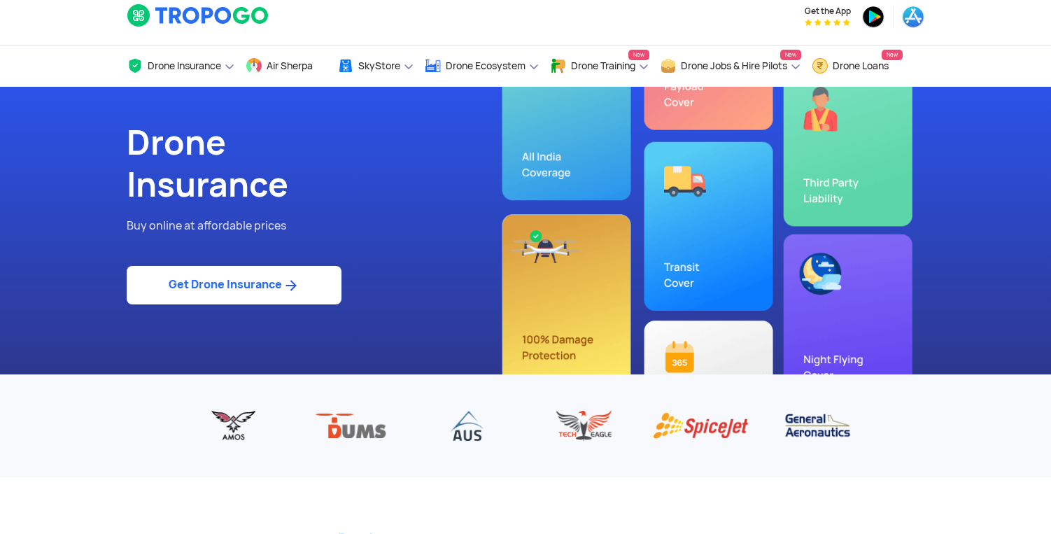
scroll to position [0, 0]
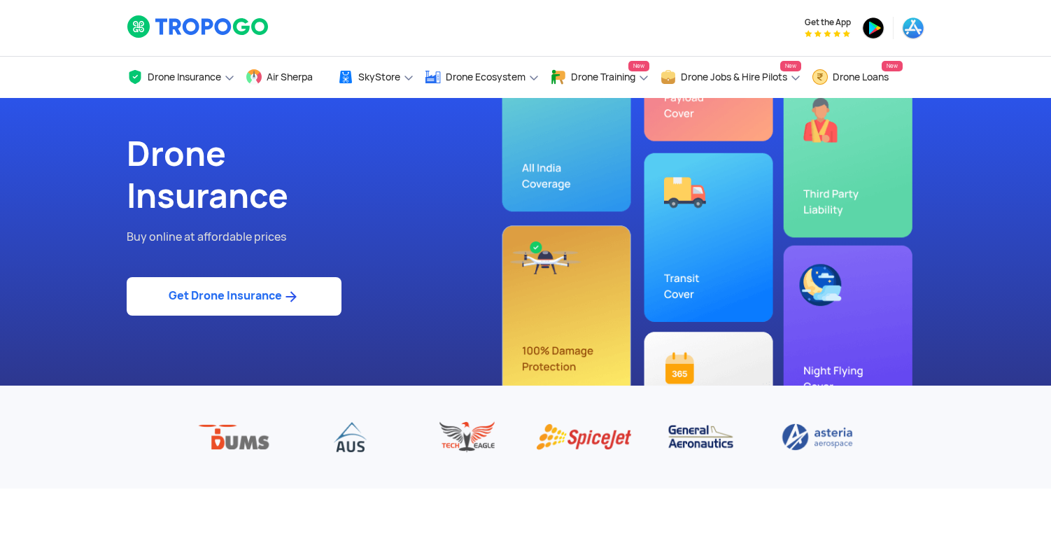
click at [239, 300] on link "Get Drone Insurance" at bounding box center [234, 296] width 215 height 39
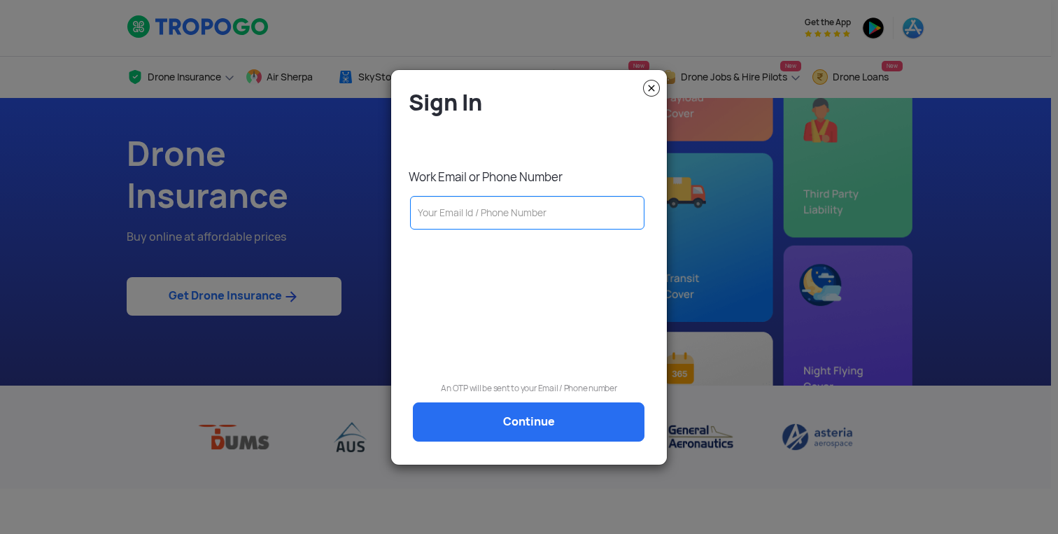
click at [655, 84] on img at bounding box center [651, 88] width 17 height 17
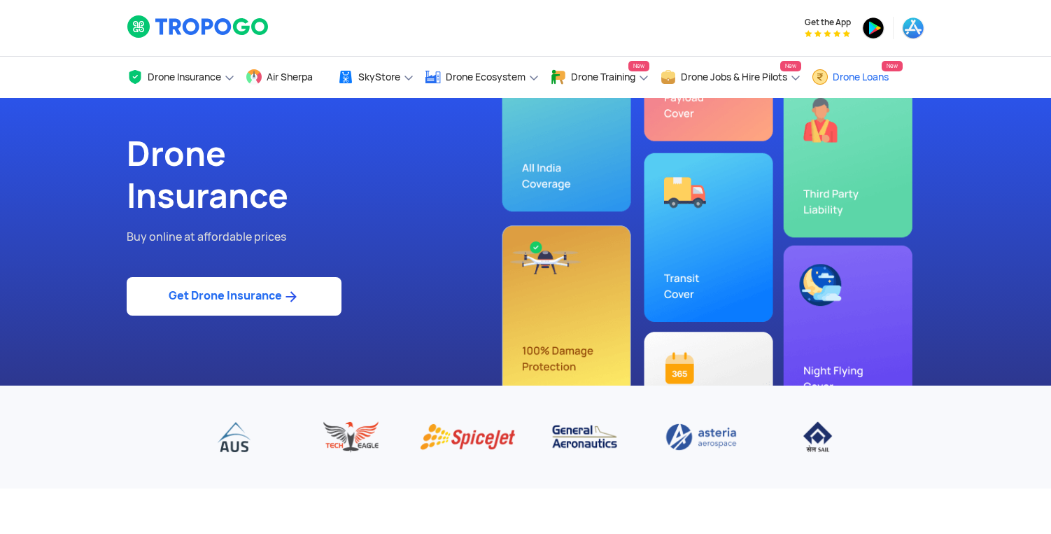
click at [866, 71] on span "Drone Loans" at bounding box center [861, 76] width 56 height 11
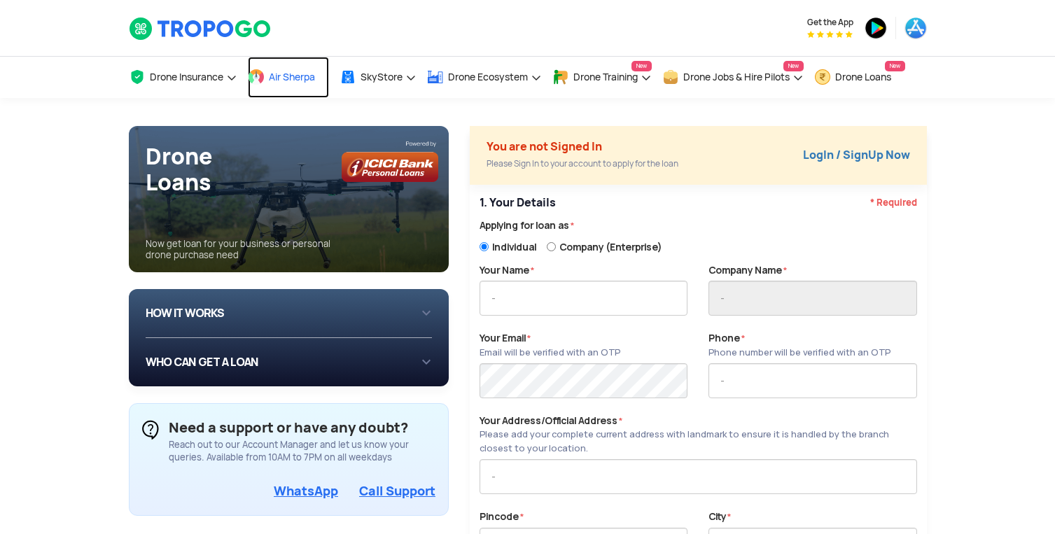
click at [282, 71] on span "Air Sherpa" at bounding box center [292, 76] width 46 height 11
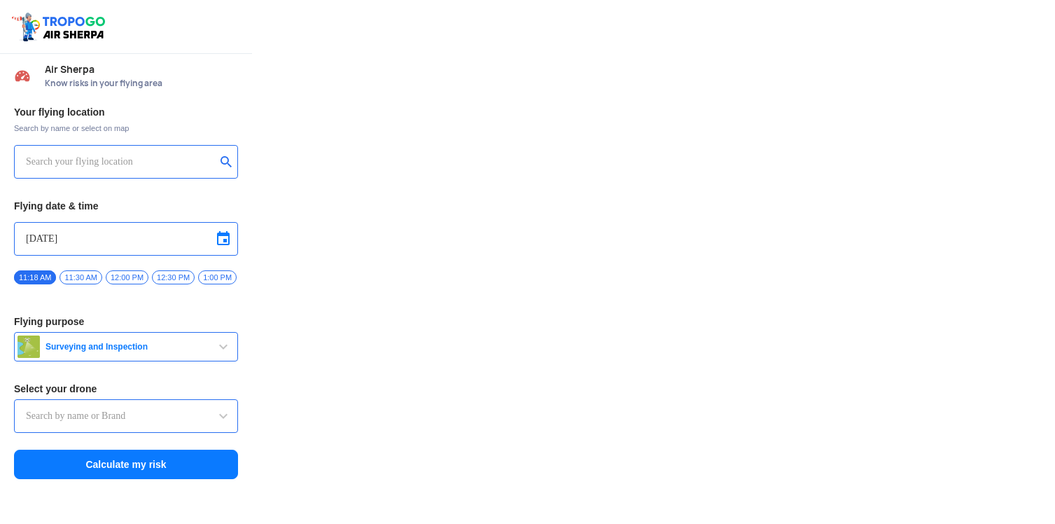
type input "Lookout VTOL_Tactical"
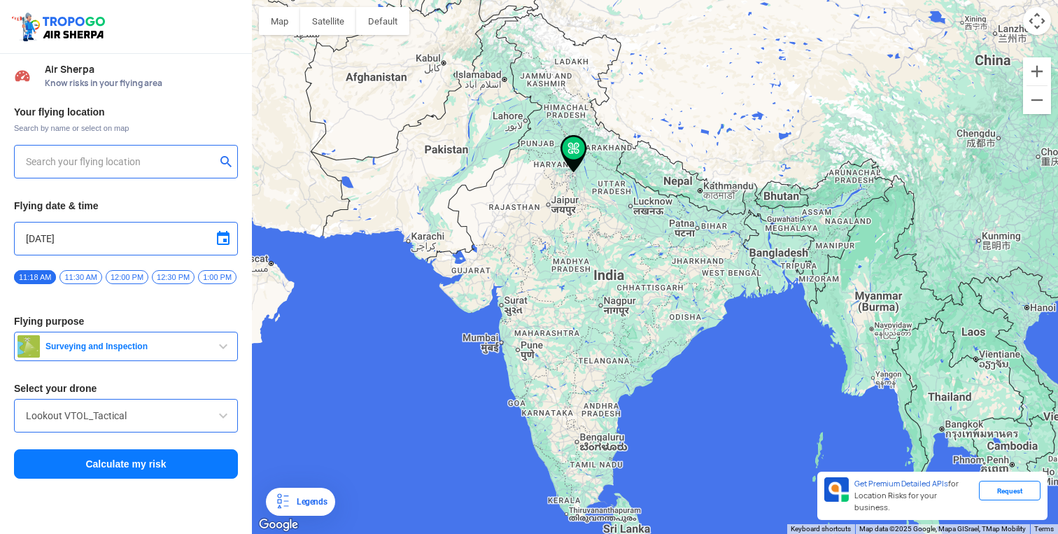
type input "[STREET_ADDRESS][PERSON_NAME]"
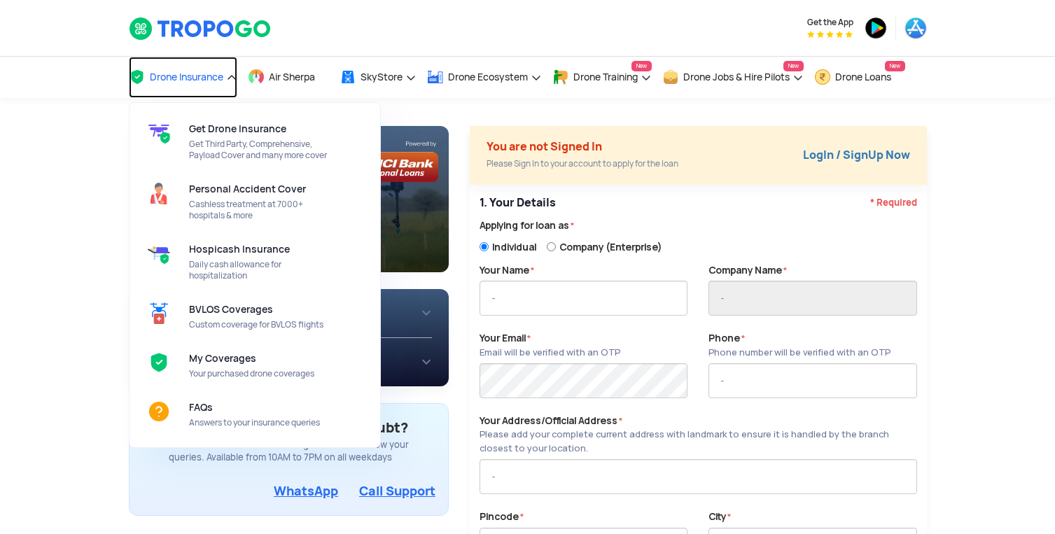
click at [192, 79] on span "Drone Insurance" at bounding box center [187, 76] width 74 height 11
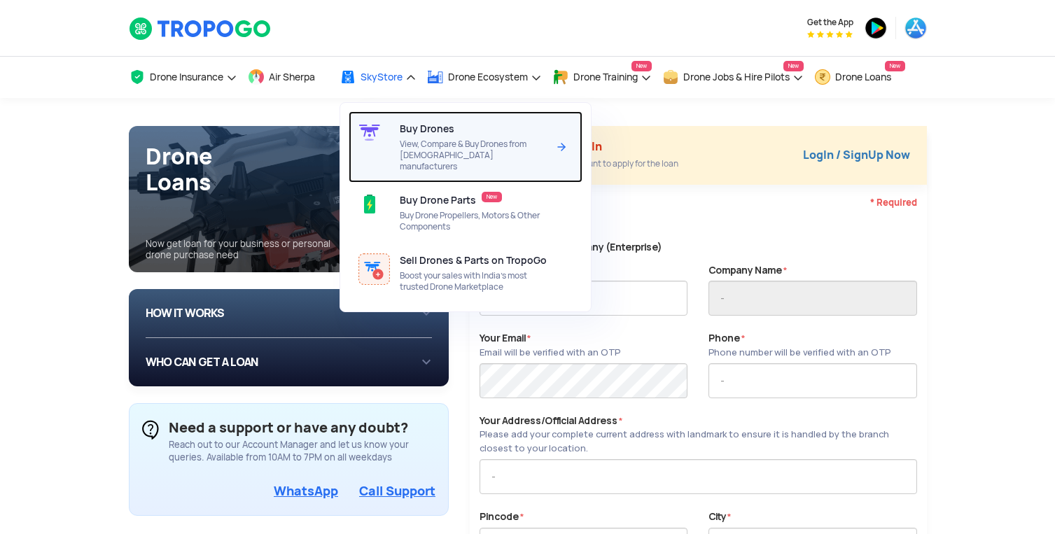
click at [456, 127] on div "Buy Drones View, Compare & Buy Drones from Indian manufacturers" at bounding box center [476, 146] width 153 height 71
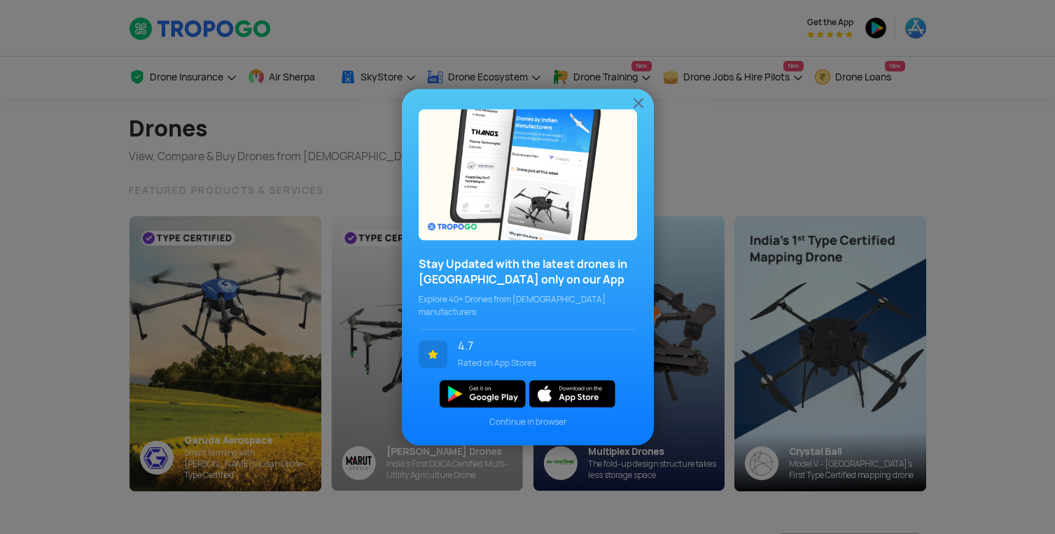
click at [641, 109] on img at bounding box center [638, 103] width 17 height 17
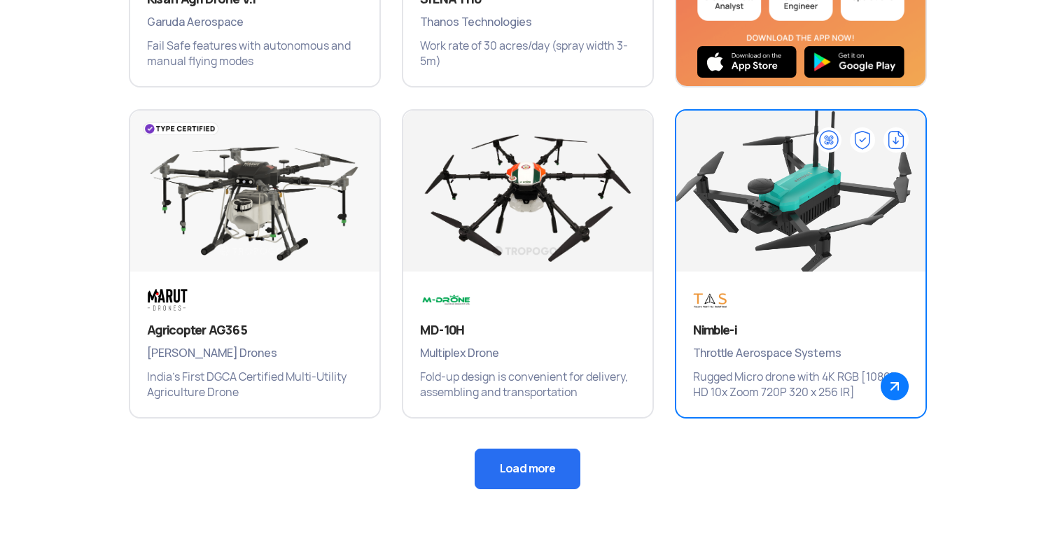
scroll to position [932, 0]
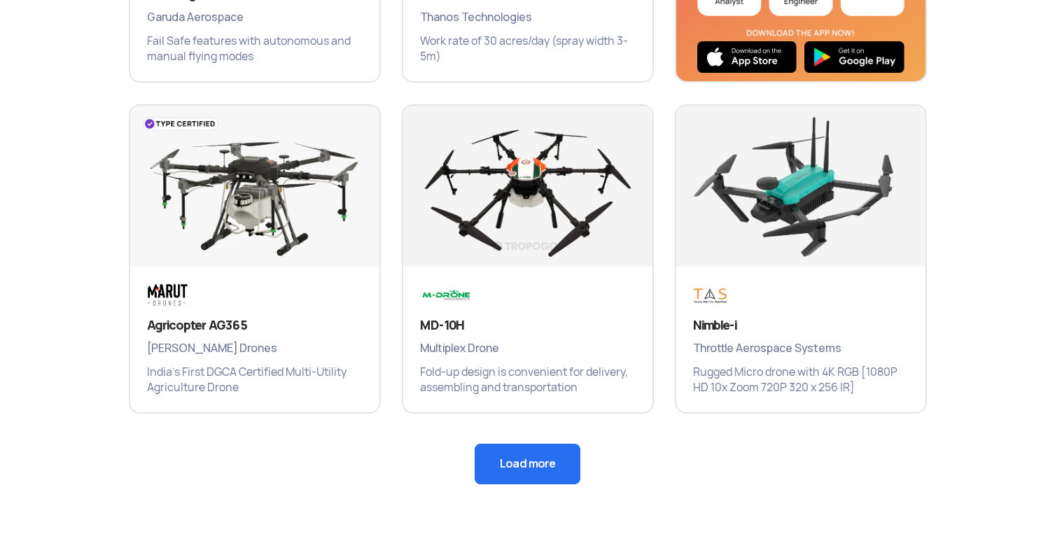
click at [513, 475] on button "Load more" at bounding box center [528, 464] width 106 height 41
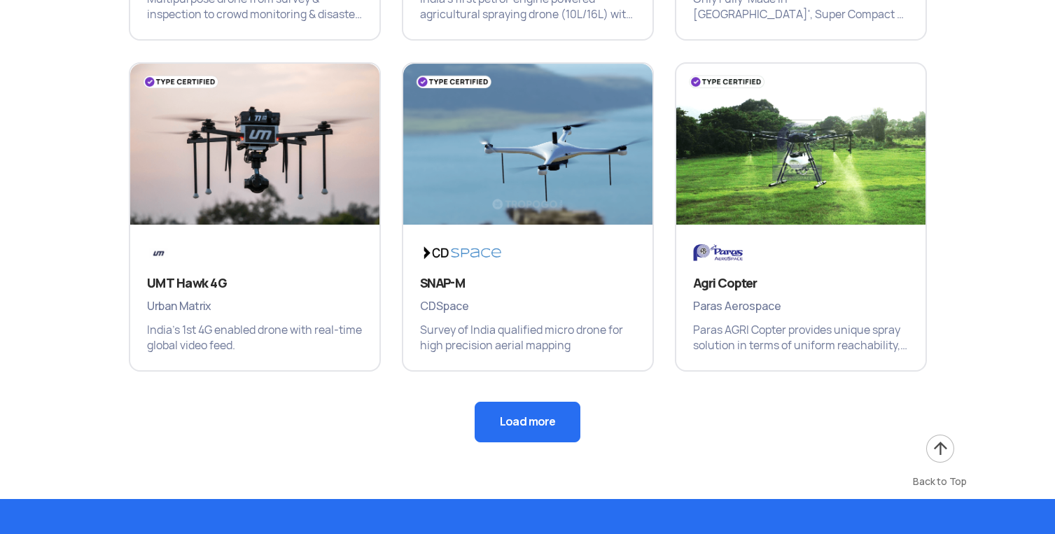
scroll to position [1637, 0]
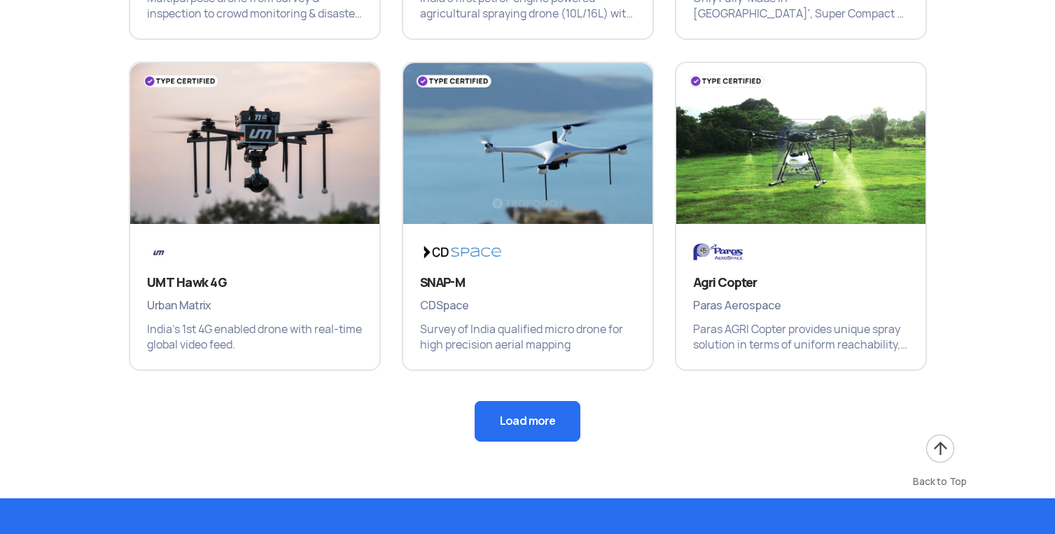
click at [552, 417] on button "Load more" at bounding box center [528, 421] width 106 height 41
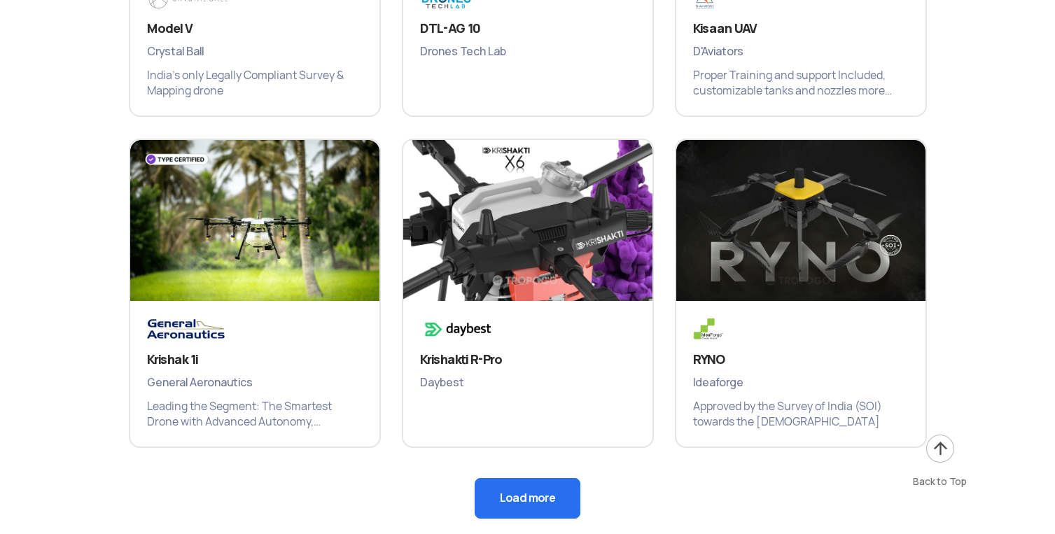
scroll to position [2226, 0]
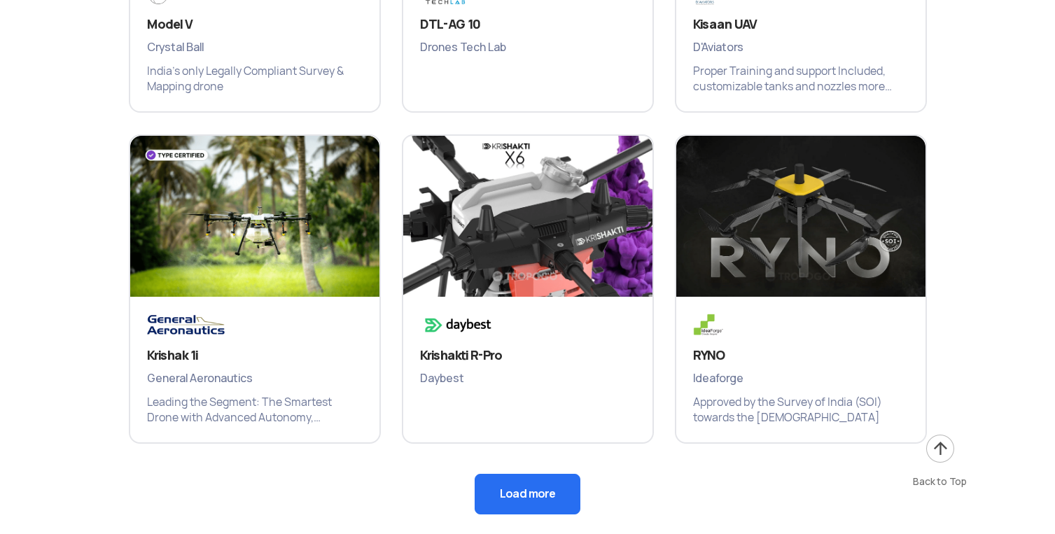
click at [522, 480] on button "Load more" at bounding box center [528, 494] width 106 height 41
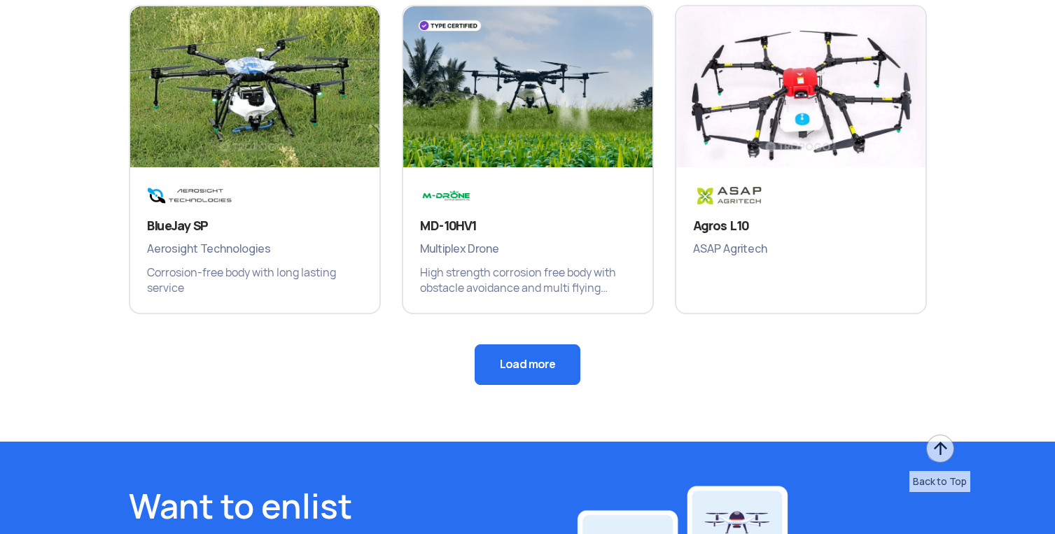
scroll to position [3151, 0]
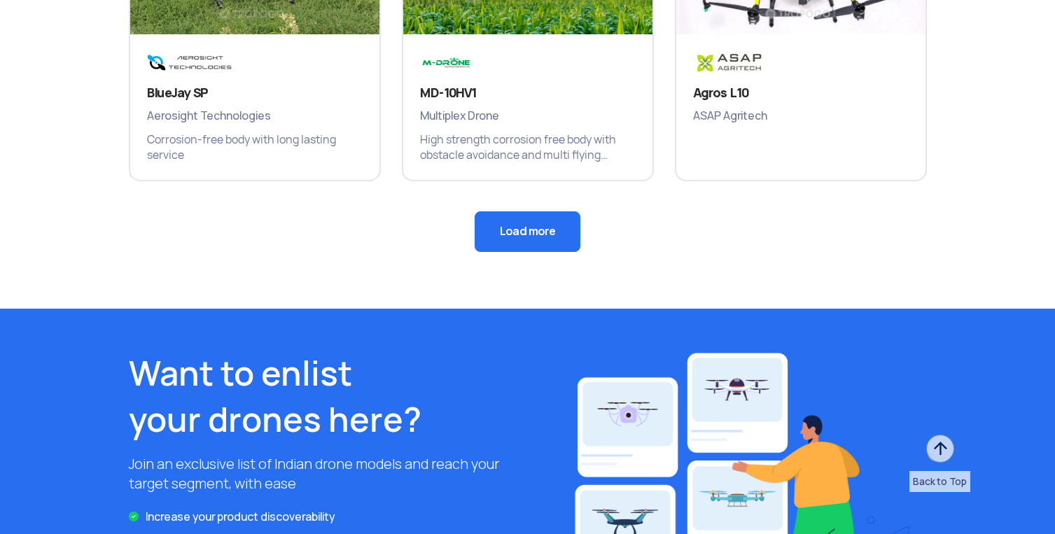
click at [512, 223] on button "Load more" at bounding box center [528, 231] width 106 height 41
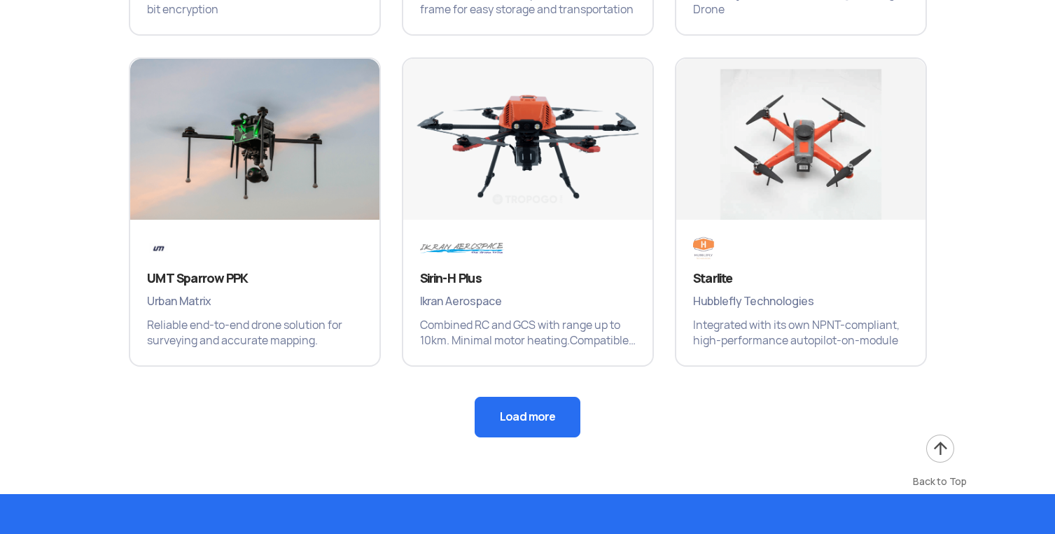
scroll to position [3683, 0]
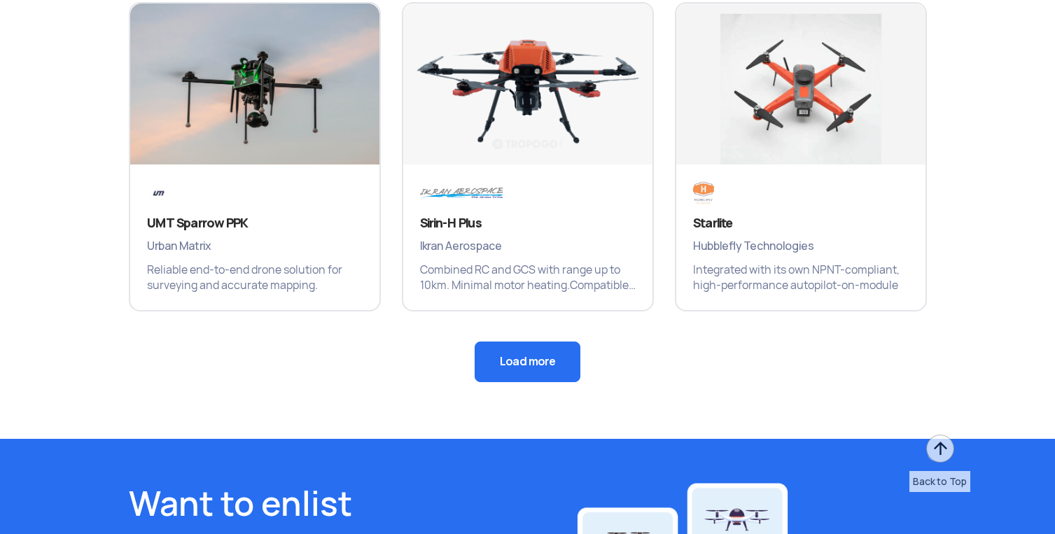
click at [538, 363] on button "Load more" at bounding box center [528, 362] width 106 height 41
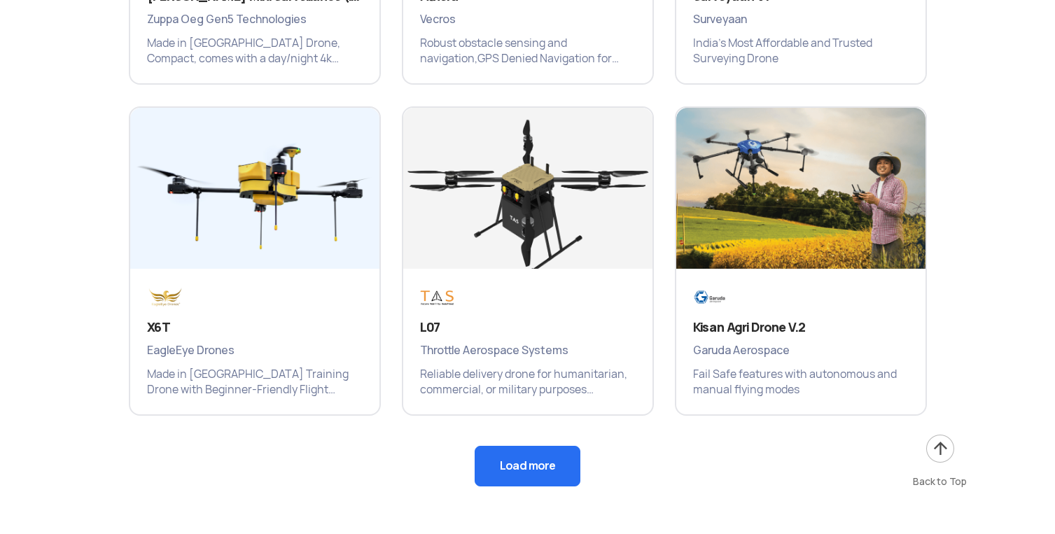
scroll to position [4275, 0]
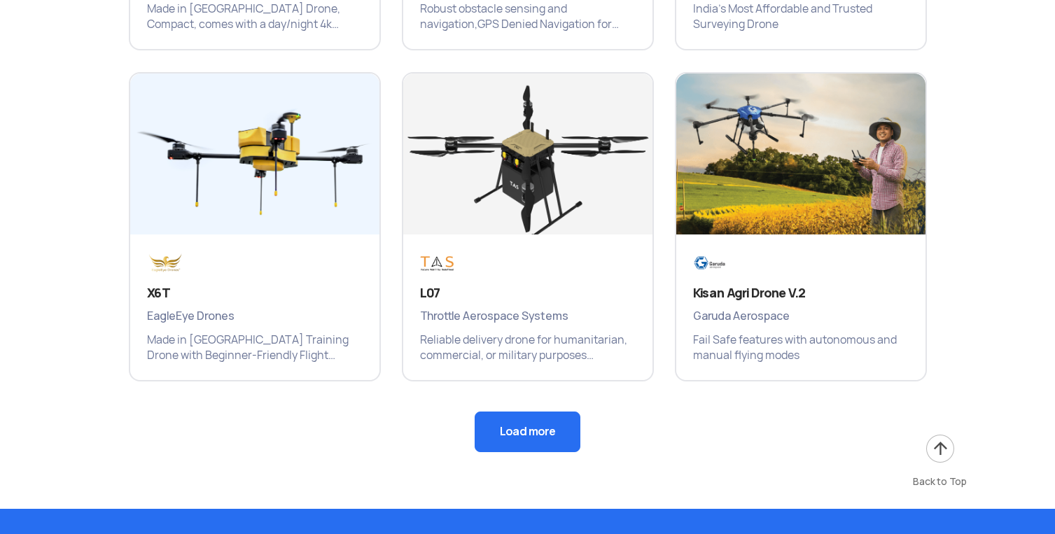
click at [511, 428] on button "Load more" at bounding box center [528, 432] width 106 height 41
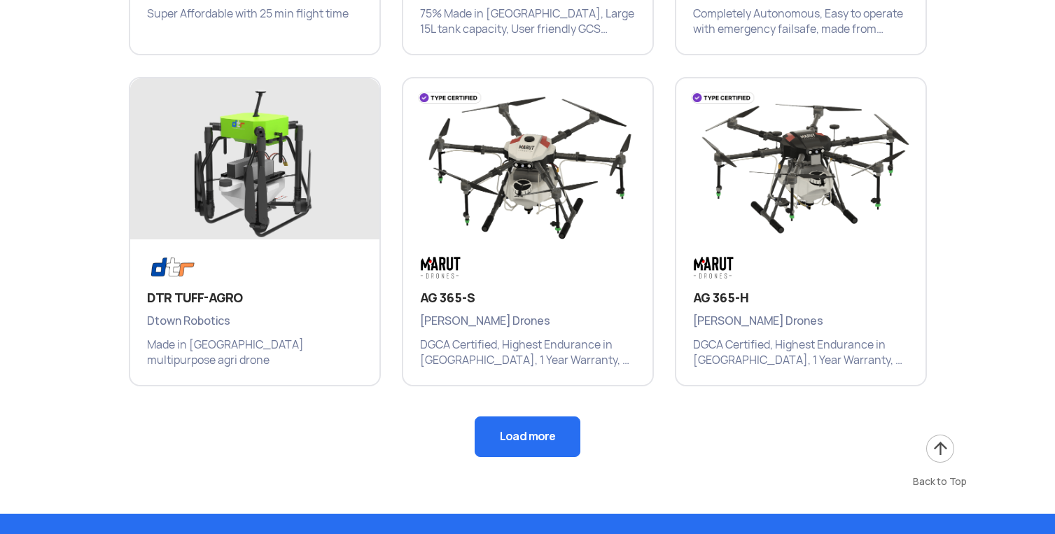
click at [517, 427] on button "Load more" at bounding box center [528, 437] width 106 height 41
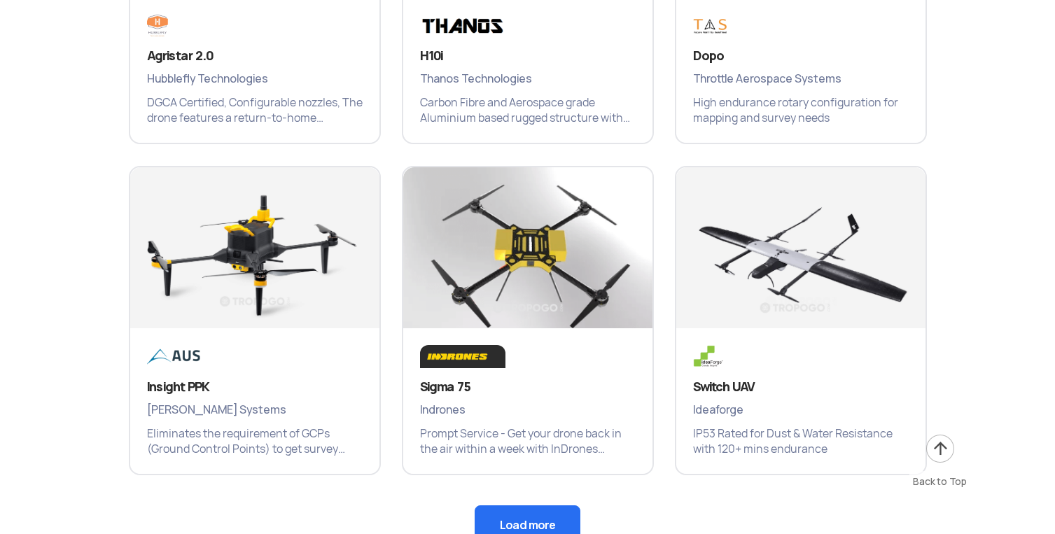
scroll to position [5726, 0]
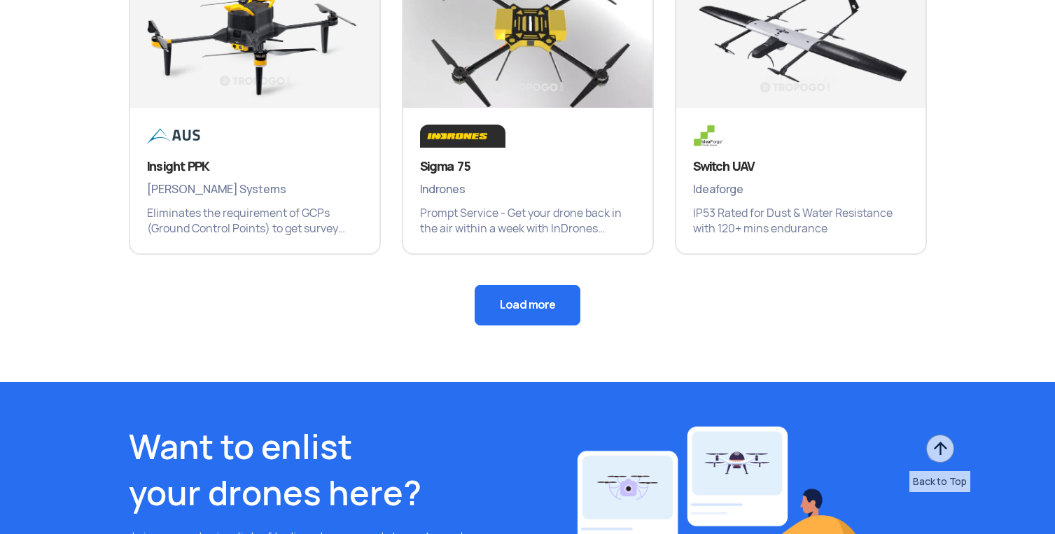
click at [522, 304] on button "Load more" at bounding box center [528, 305] width 106 height 41
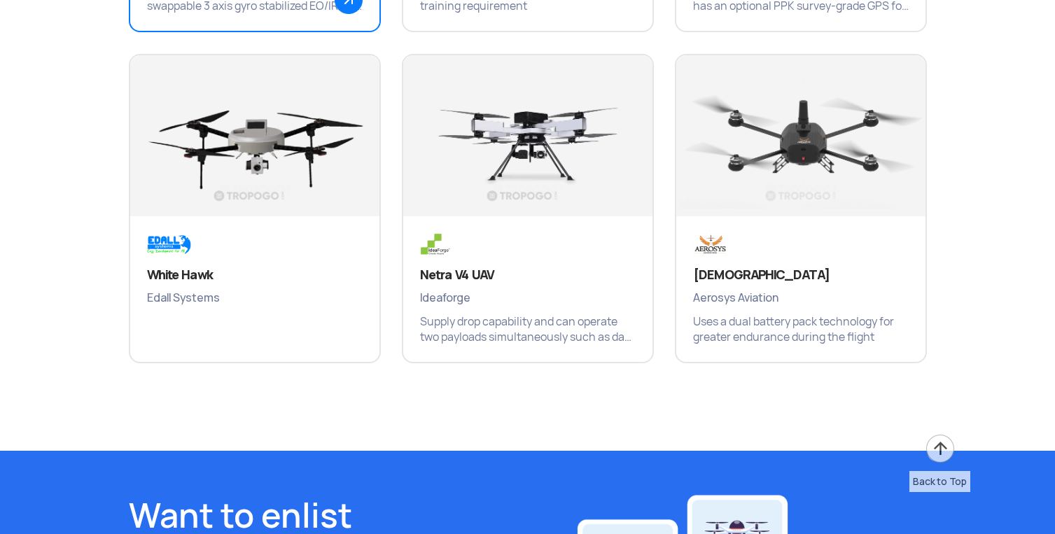
scroll to position [6136, 0]
